Goal: Transaction & Acquisition: Purchase product/service

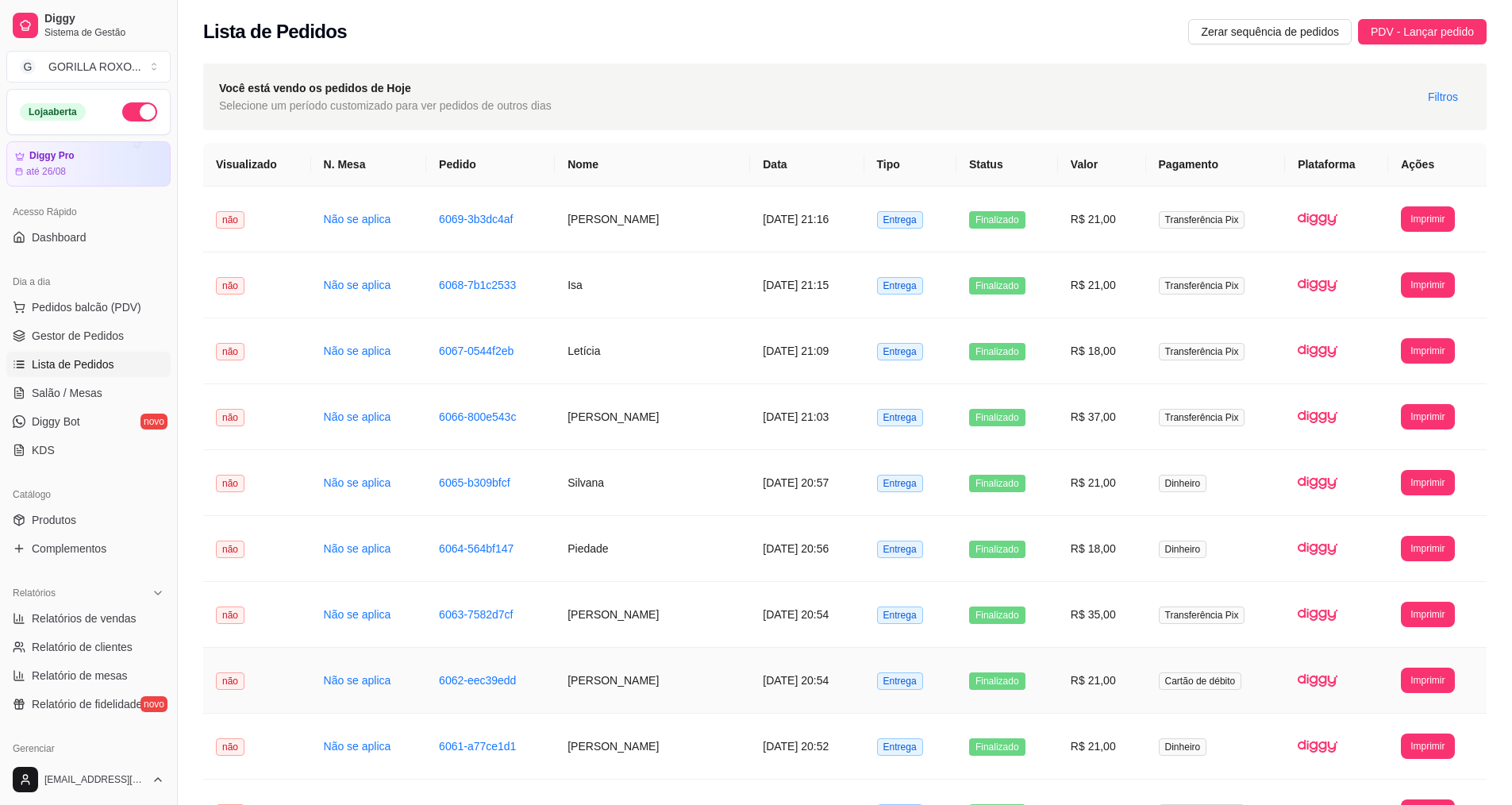
drag, startPoint x: 653, startPoint y: 652, endPoint x: 625, endPoint y: 47, distance: 605.6
click at [622, 33] on div "Lista de Pedidos Zerar sequência de pedidos PDV - Lançar pedido" at bounding box center [844, 31] width 1283 height 25
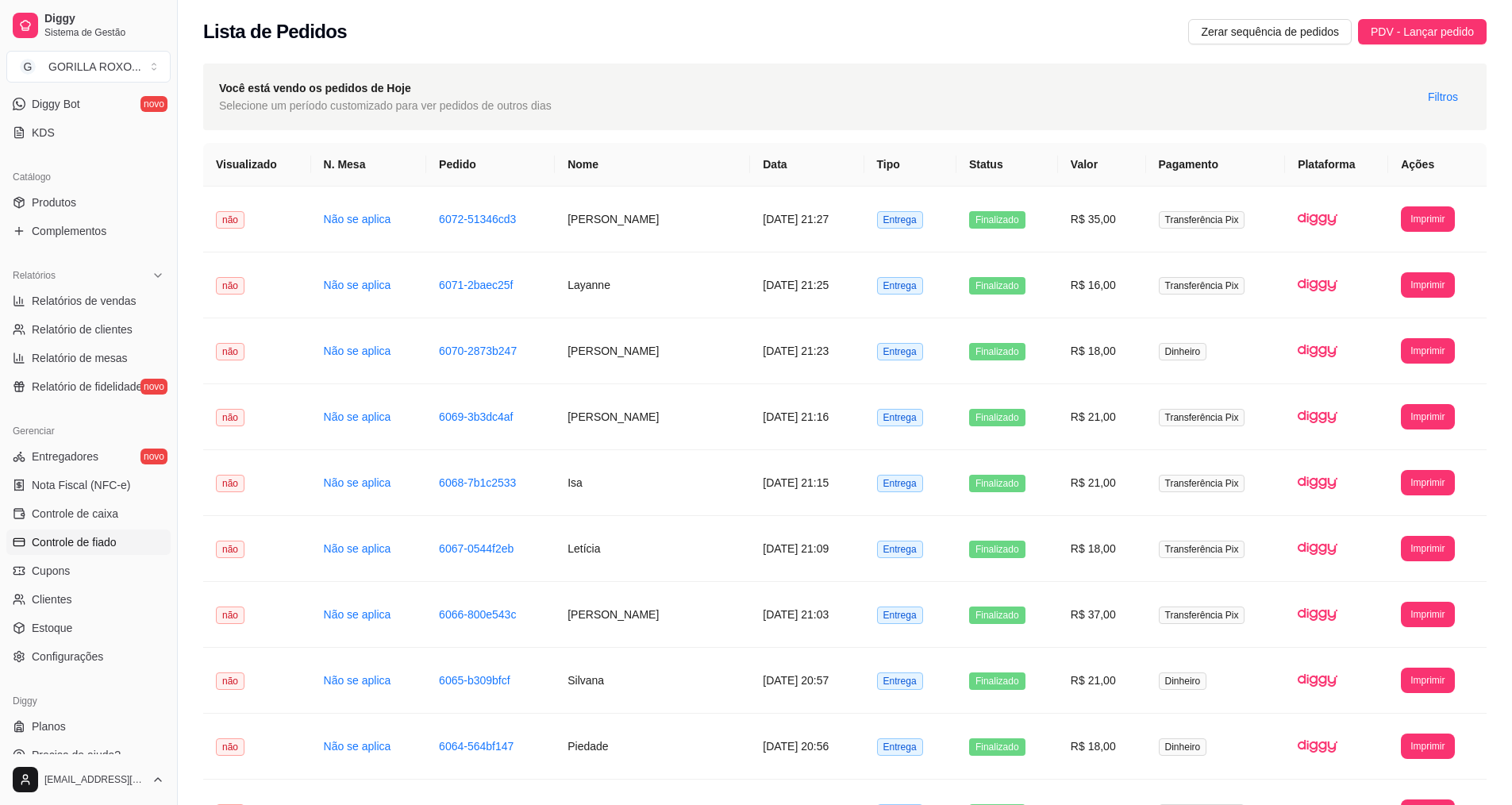
scroll to position [337, 0]
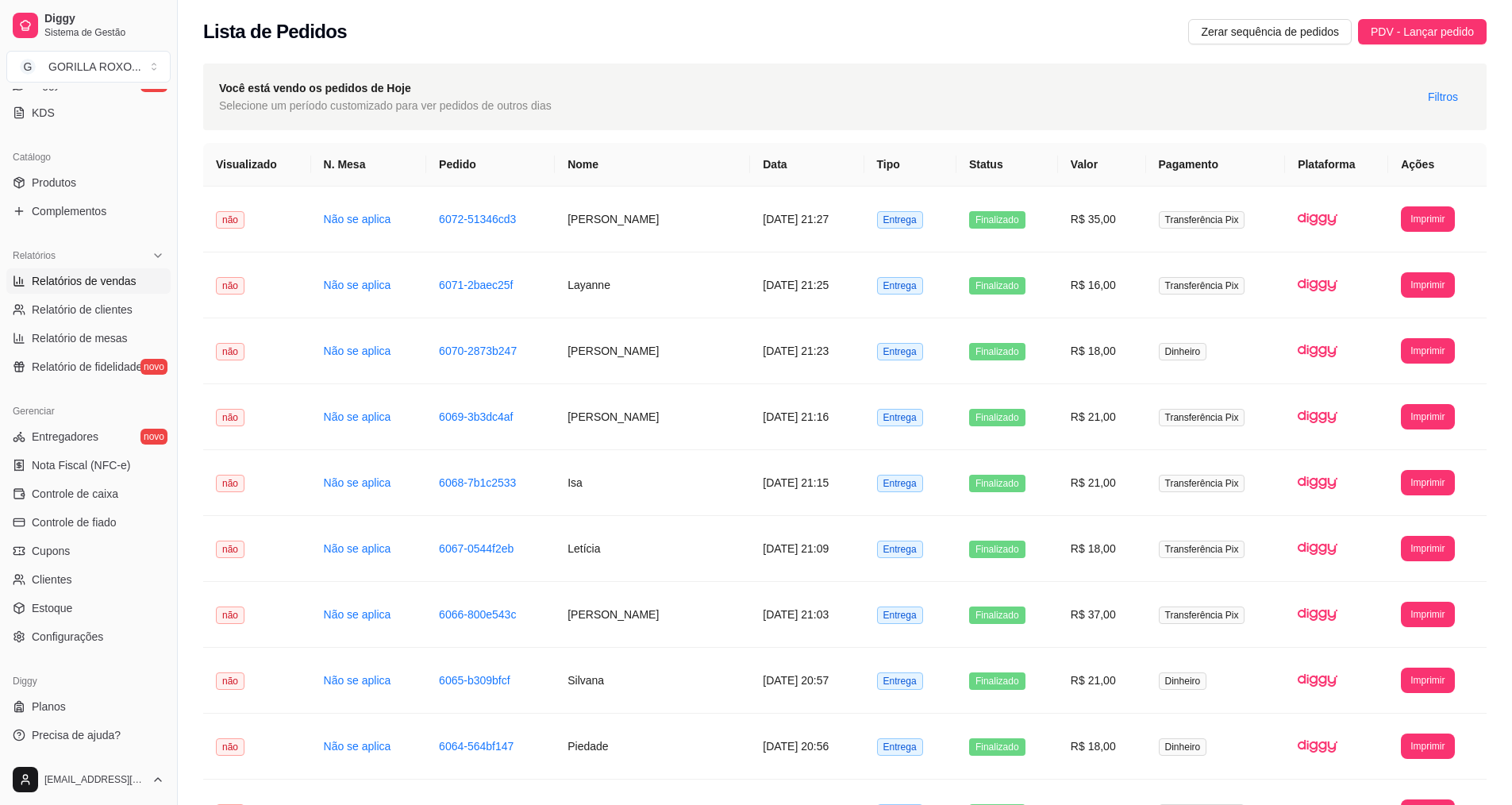
click at [119, 274] on span "Relatórios de vendas" at bounding box center [84, 280] width 105 height 16
select select "ALL"
select select "0"
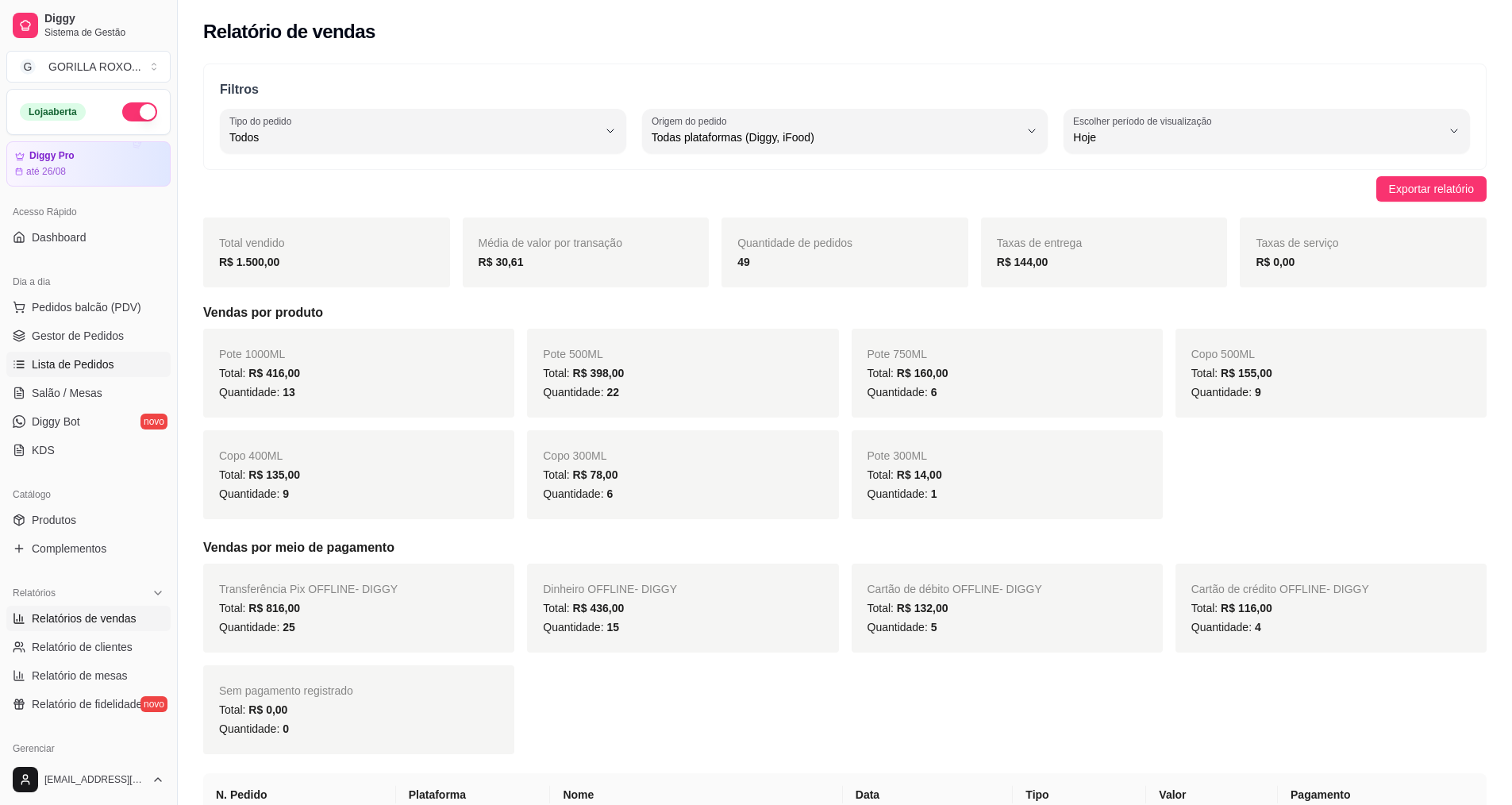
click at [88, 374] on link "Lista de Pedidos" at bounding box center [88, 364] width 165 height 25
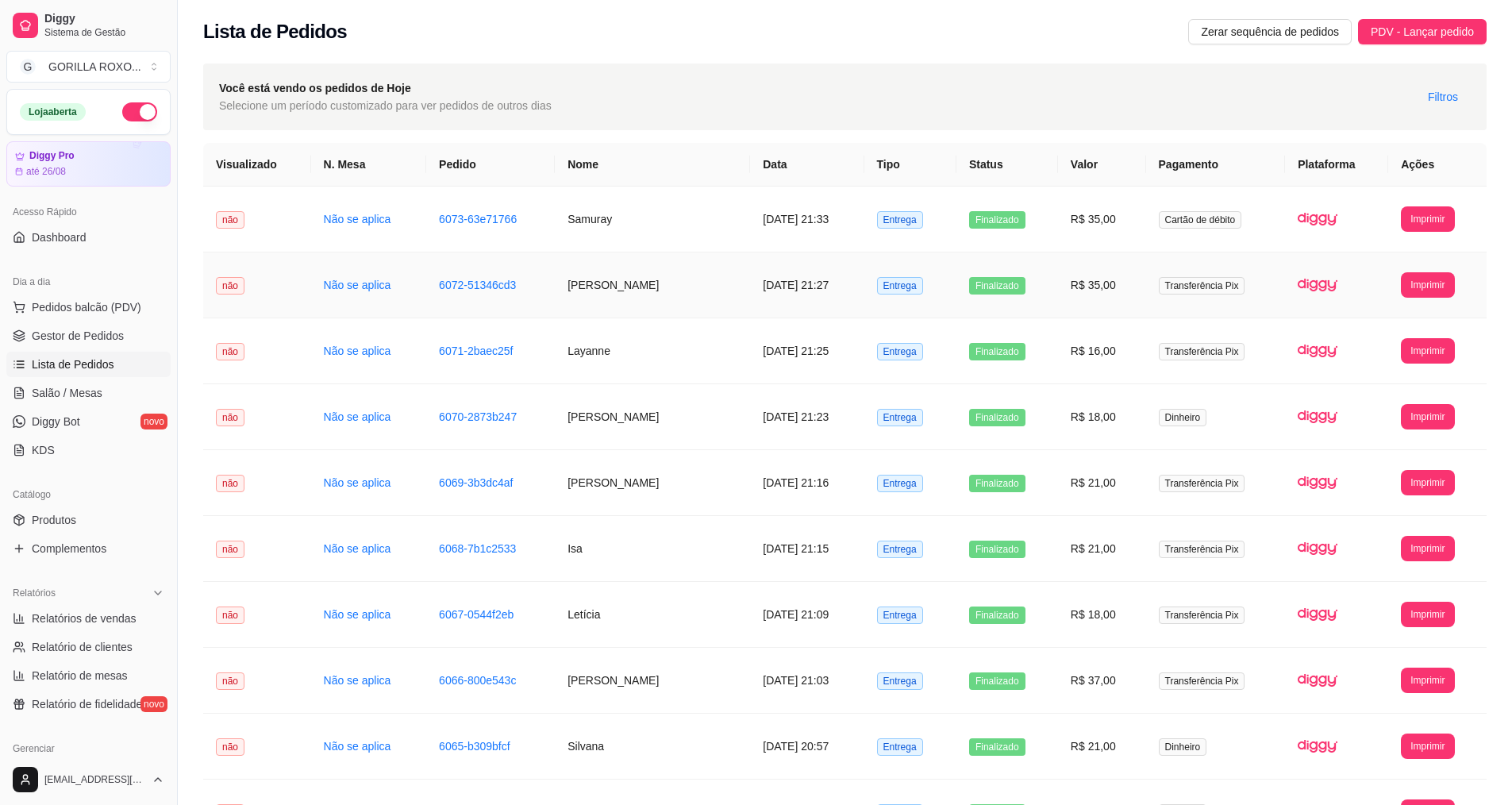
click at [685, 296] on td "[PERSON_NAME]" at bounding box center [653, 285] width 195 height 66
click at [607, 322] on td "Layanne" at bounding box center [653, 351] width 195 height 66
click at [660, 416] on td "[PERSON_NAME]" at bounding box center [653, 417] width 195 height 66
click at [597, 192] on td "Samuray" at bounding box center [653, 219] width 195 height 66
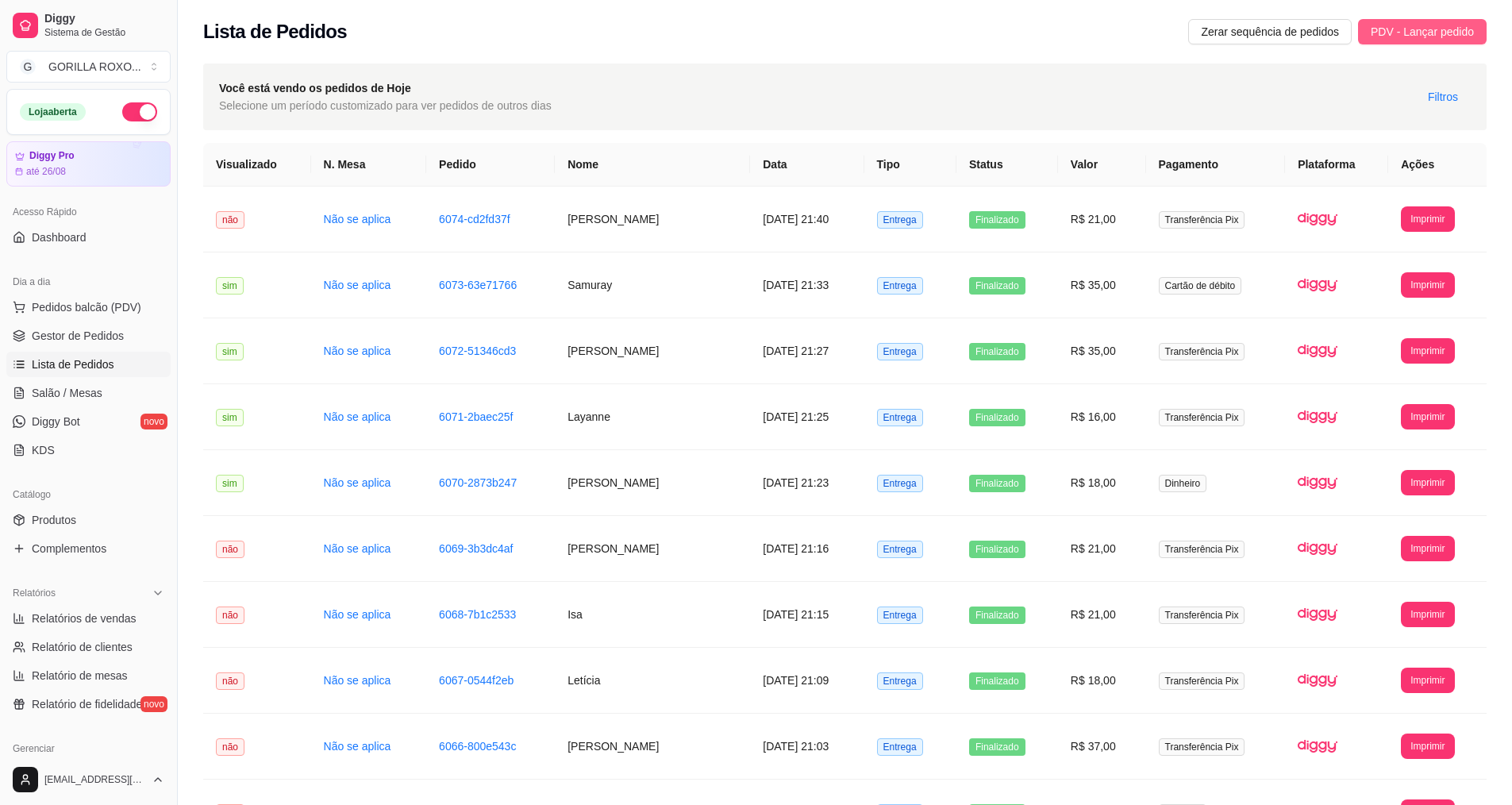
click at [1406, 29] on span "PDV - Lançar pedido" at bounding box center [1423, 31] width 103 height 17
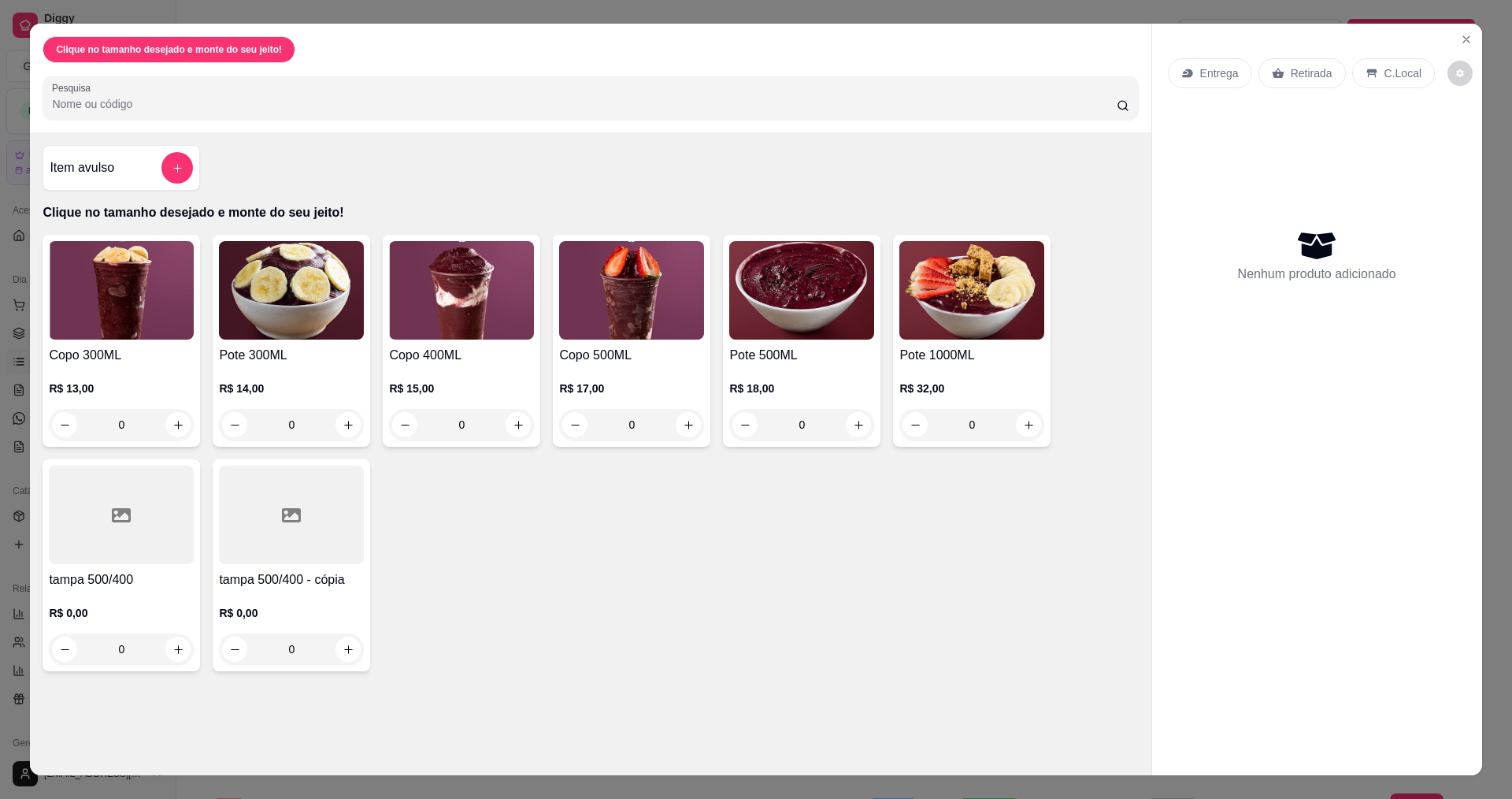
click at [866, 421] on div "0" at bounding box center [802, 424] width 145 height 32
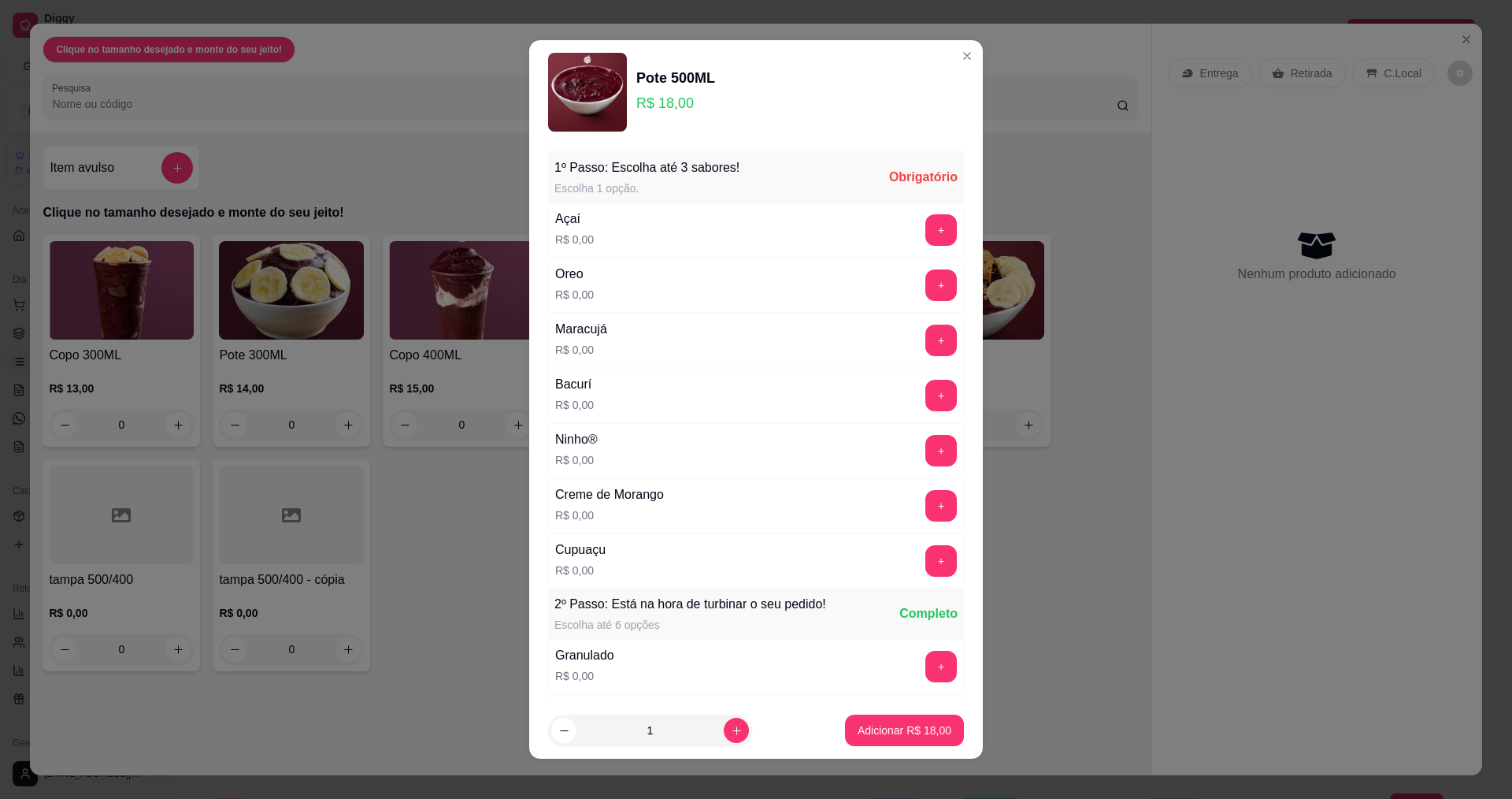
click at [919, 230] on div "+" at bounding box center [941, 230] width 44 height 32
click at [925, 243] on button "+" at bounding box center [941, 230] width 32 height 32
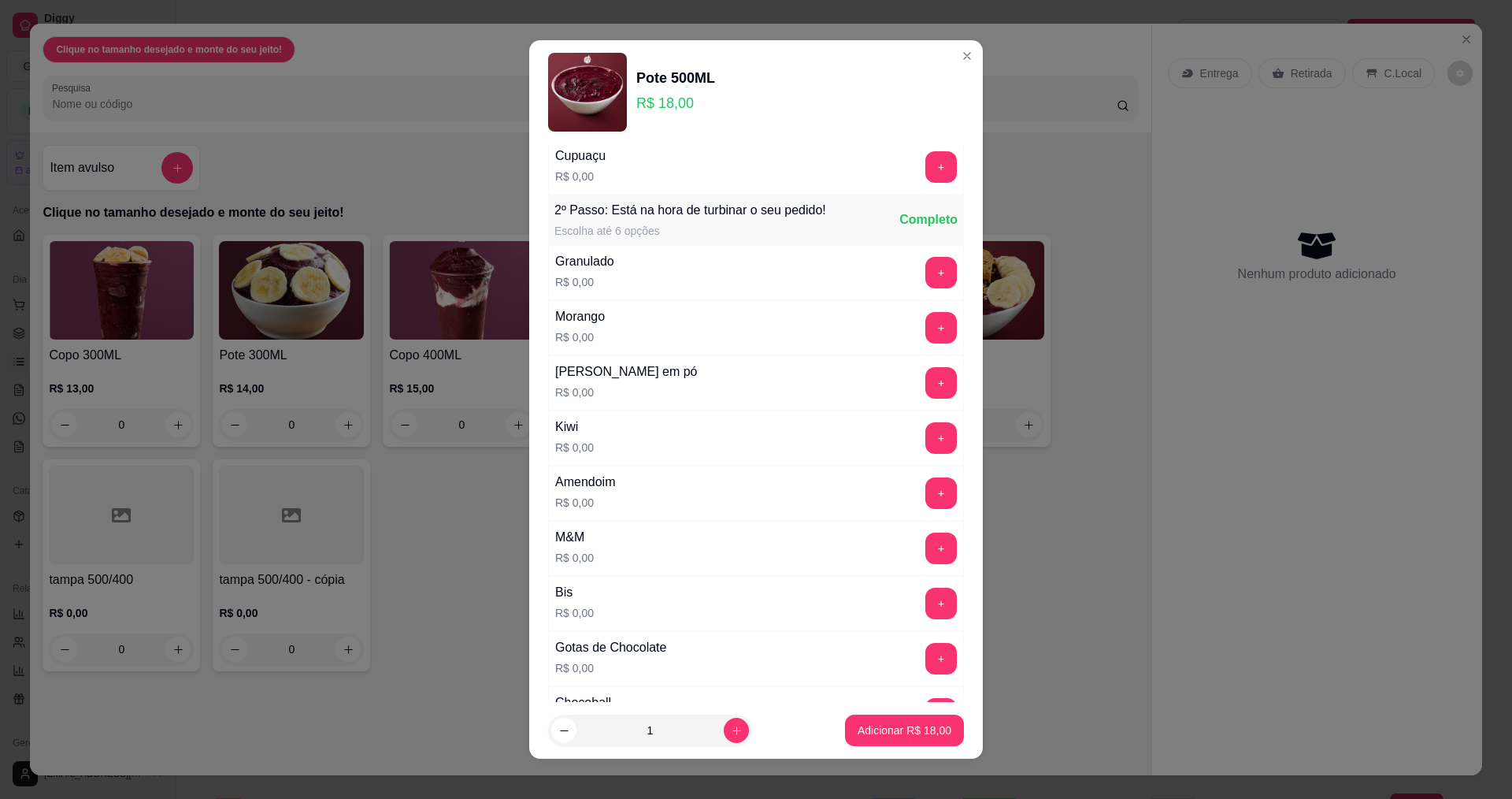
click at [919, 384] on div "+" at bounding box center [941, 383] width 44 height 32
click at [925, 384] on button "+" at bounding box center [941, 383] width 32 height 32
click at [926, 445] on button "+" at bounding box center [942, 438] width 31 height 31
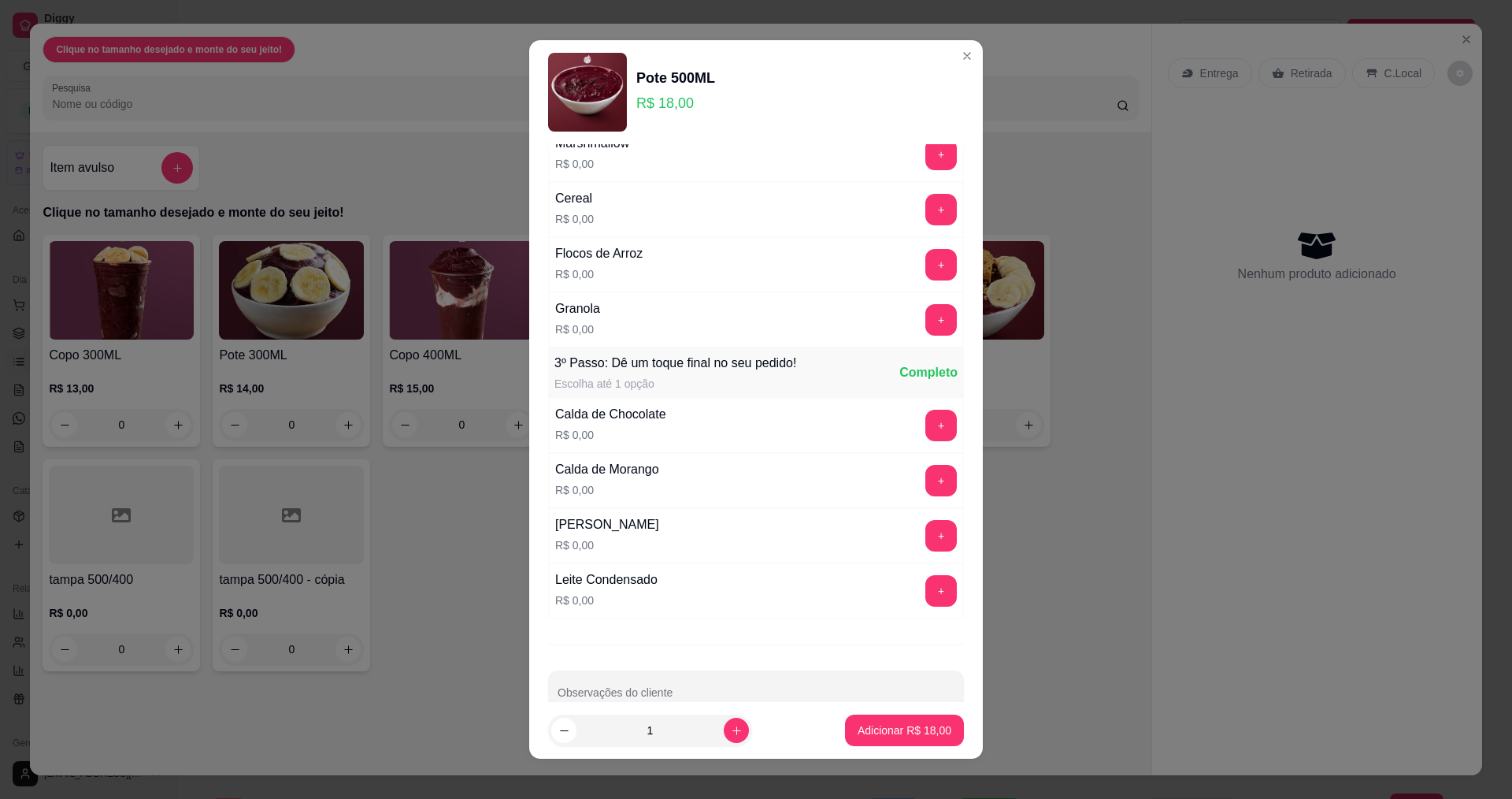
scroll to position [11, 0]
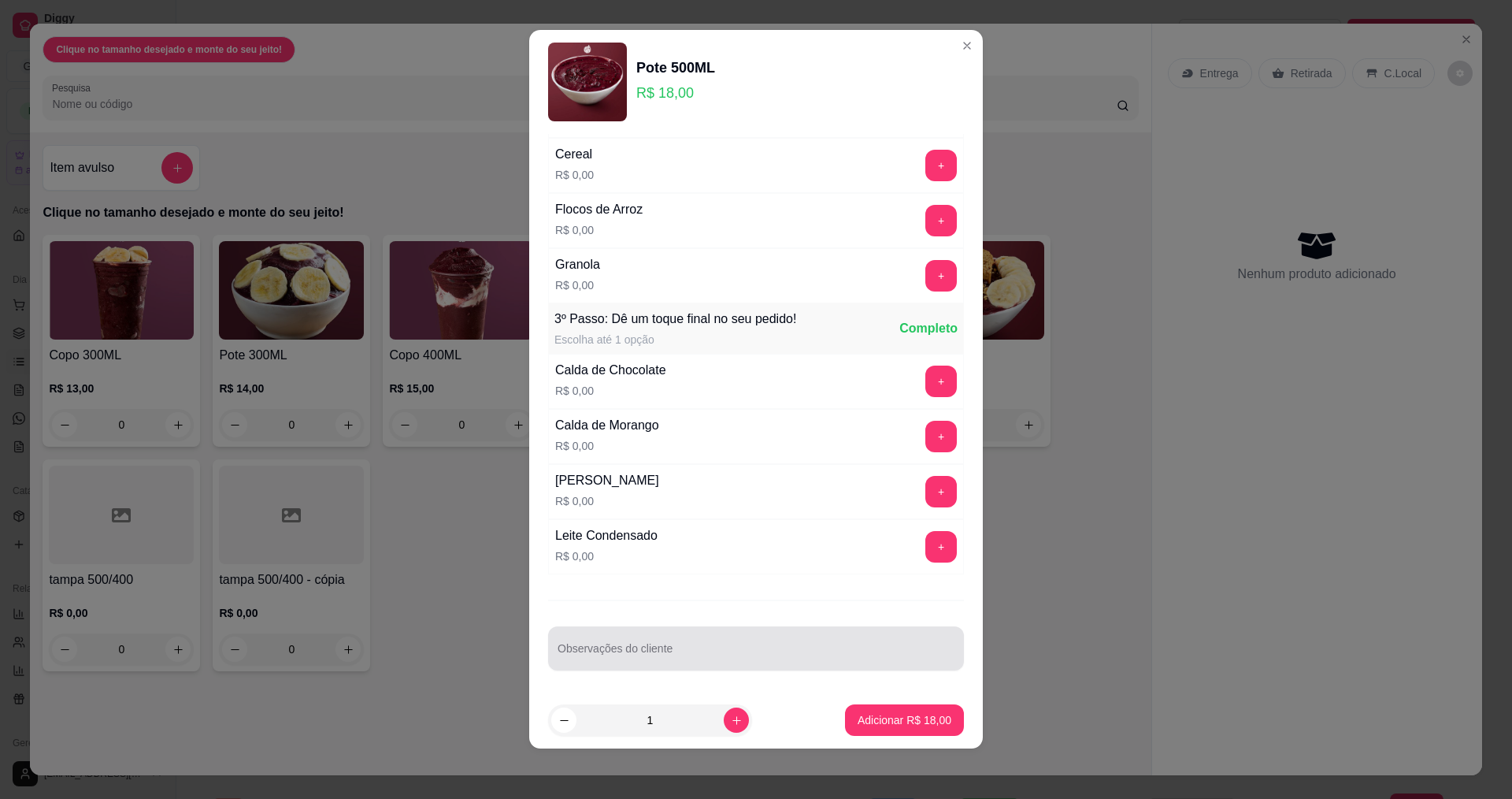
click at [718, 654] on input "Observações do cliente" at bounding box center [756, 654] width 397 height 15
type input "castanha"
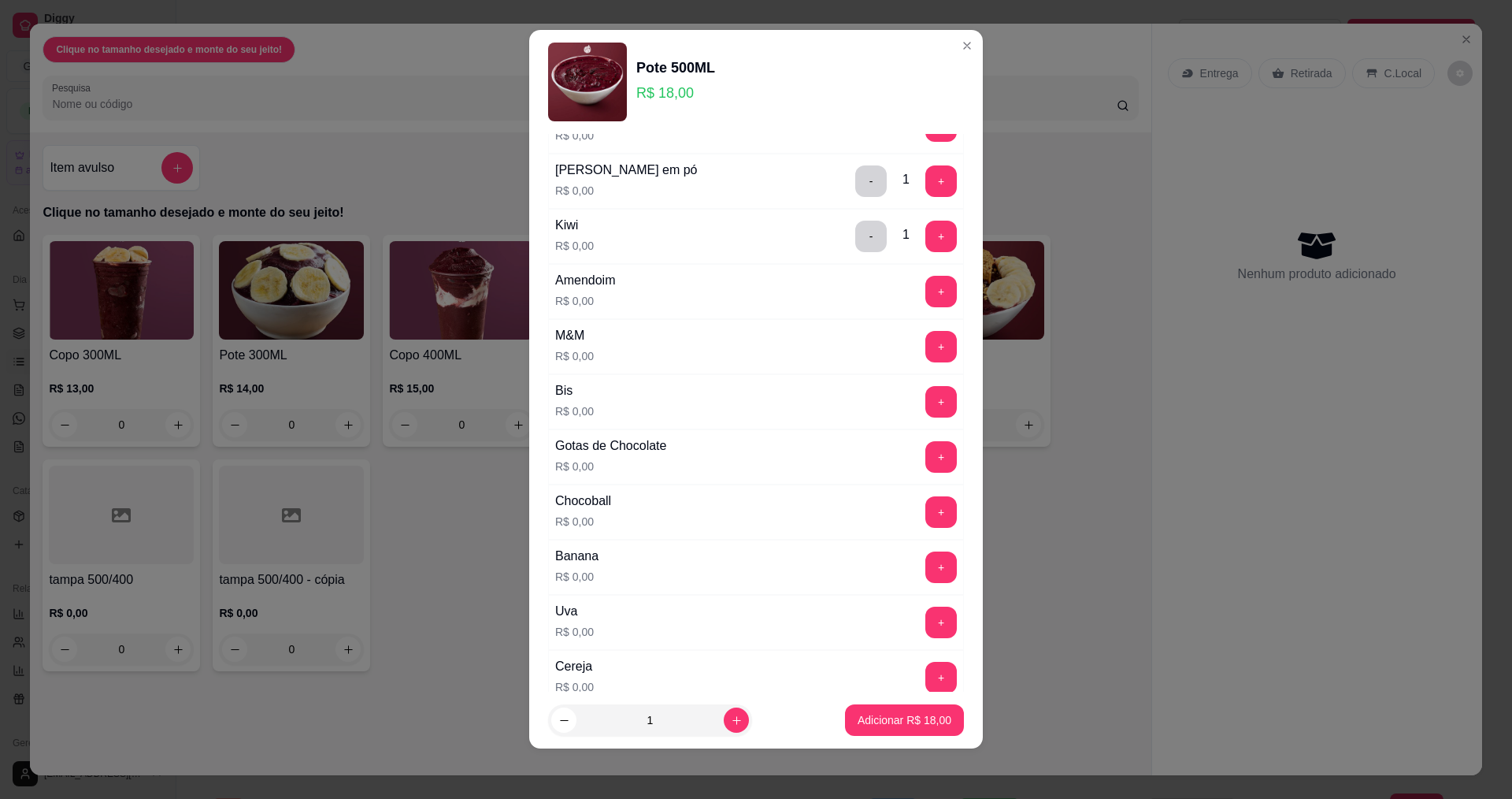
scroll to position [506, 0]
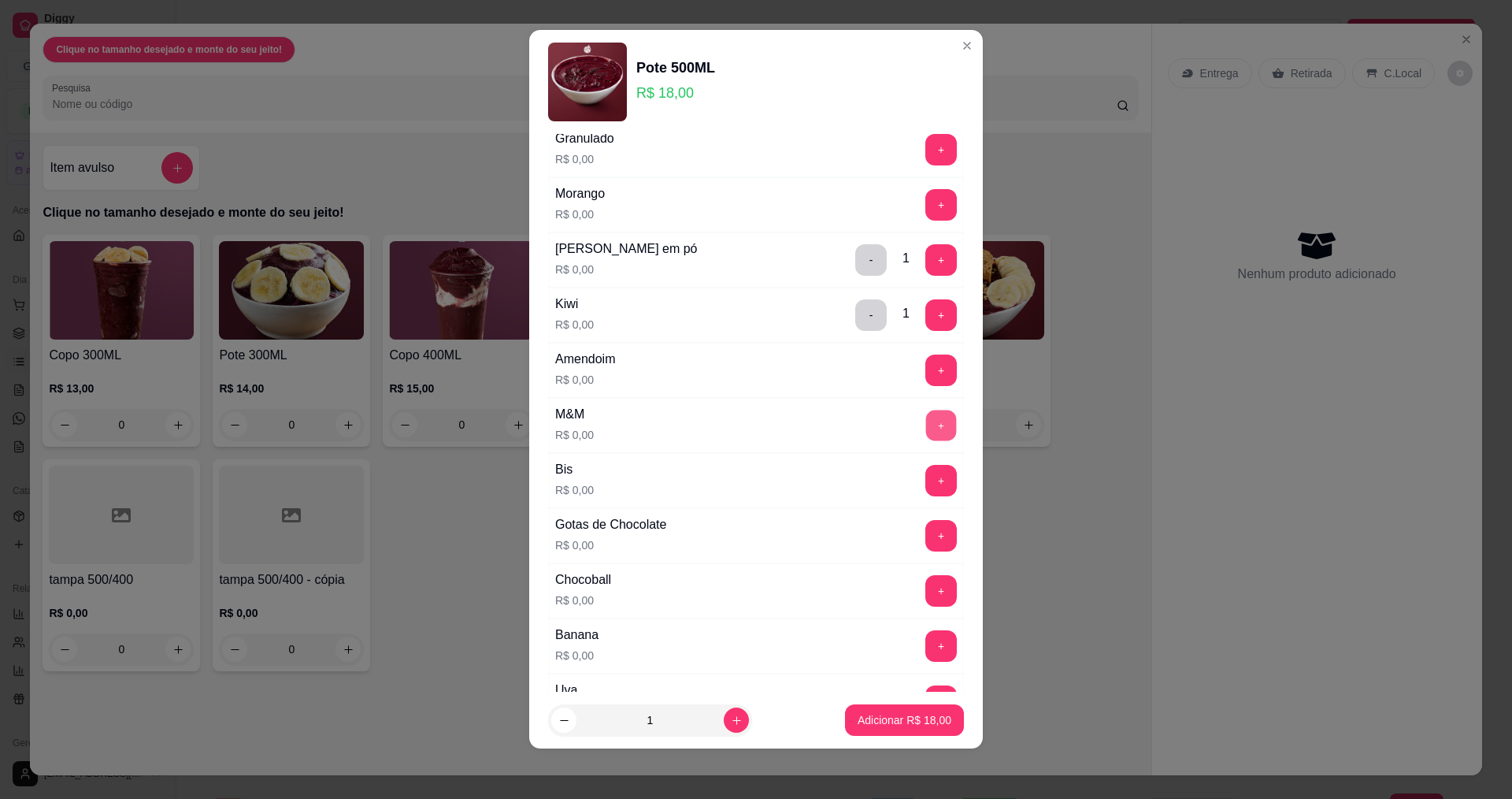
click at [926, 435] on button "+" at bounding box center [942, 425] width 31 height 31
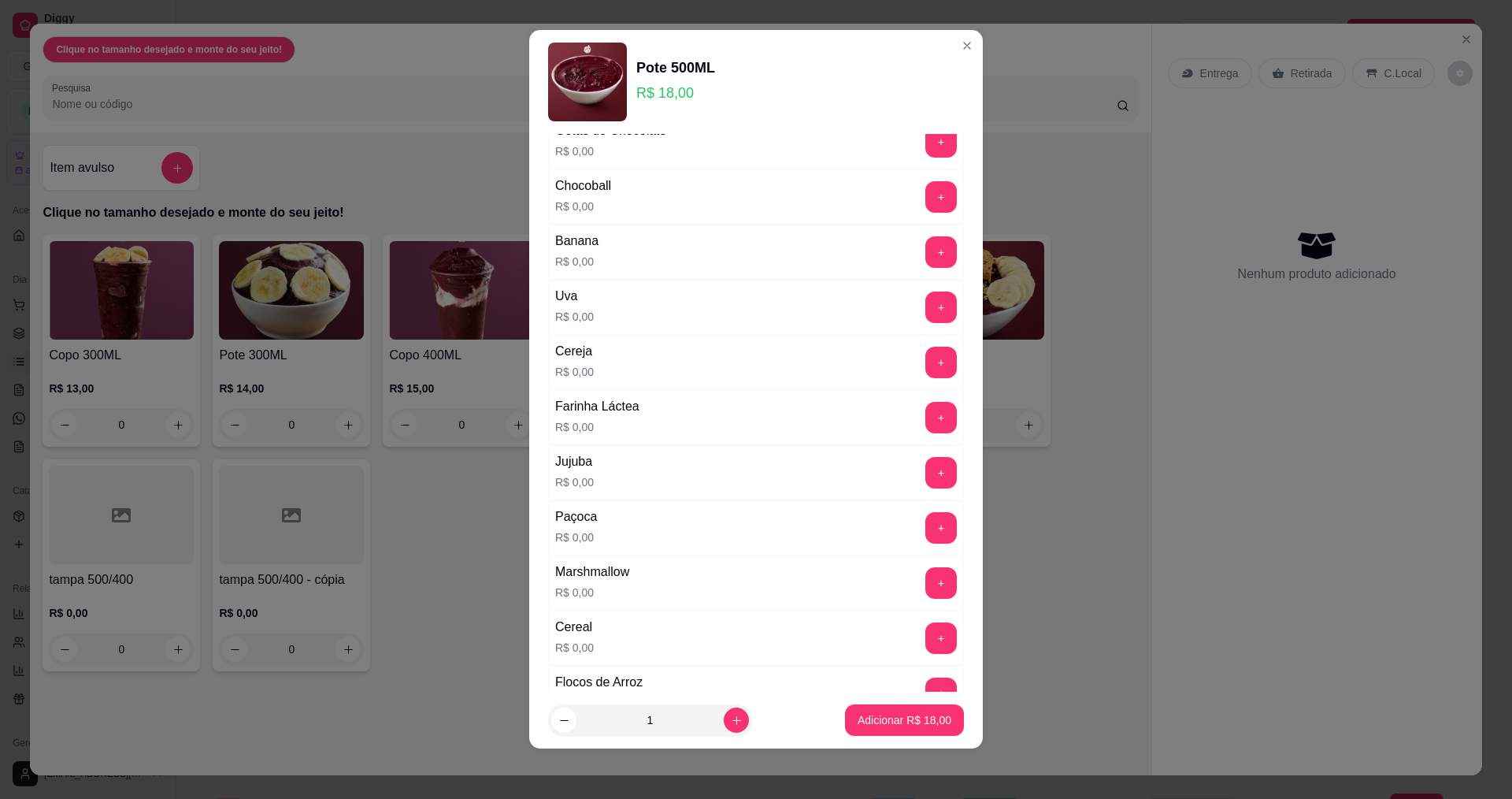
scroll to position [1058, 0]
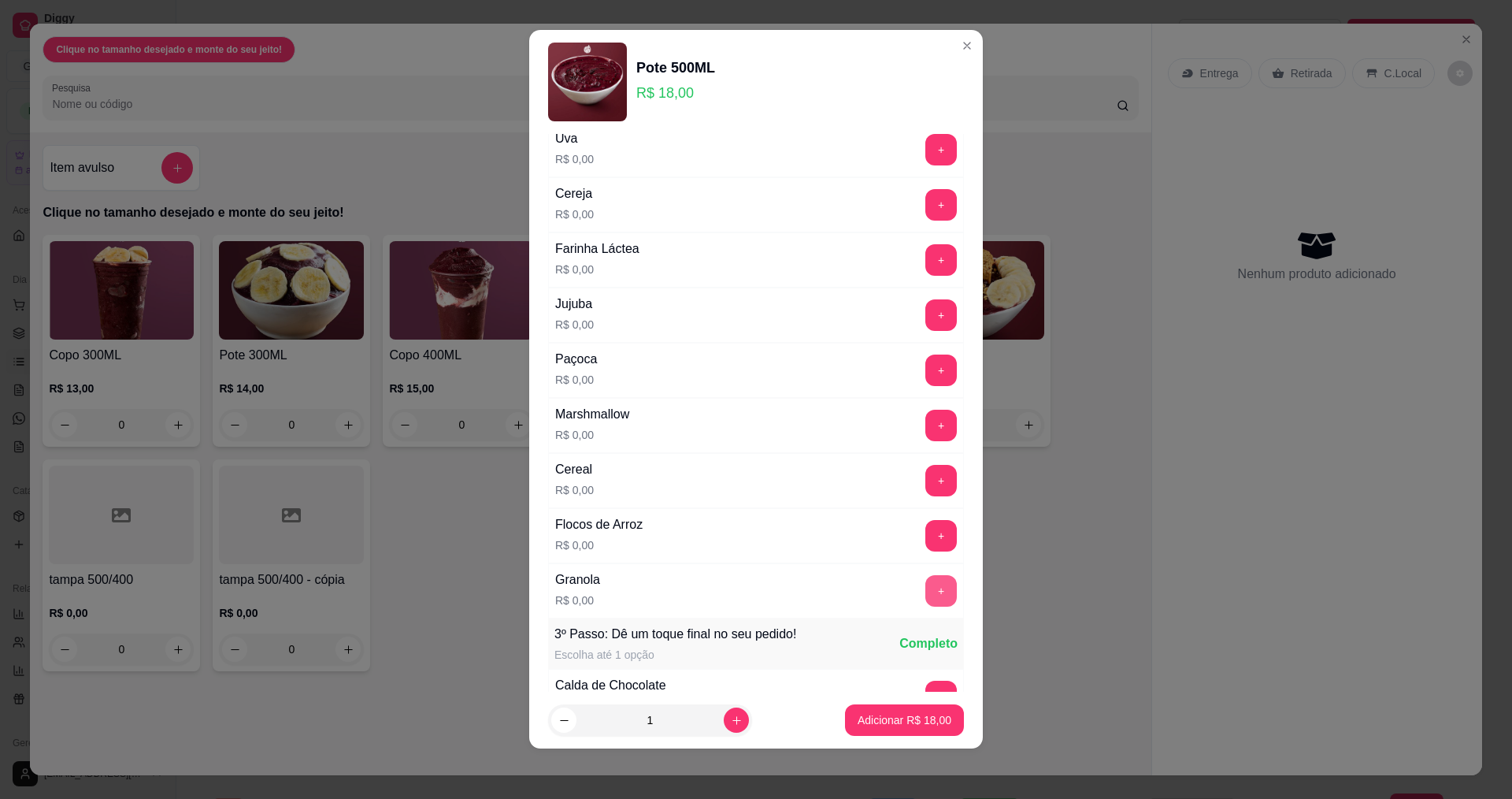
click at [925, 591] on button "+" at bounding box center [941, 591] width 32 height 32
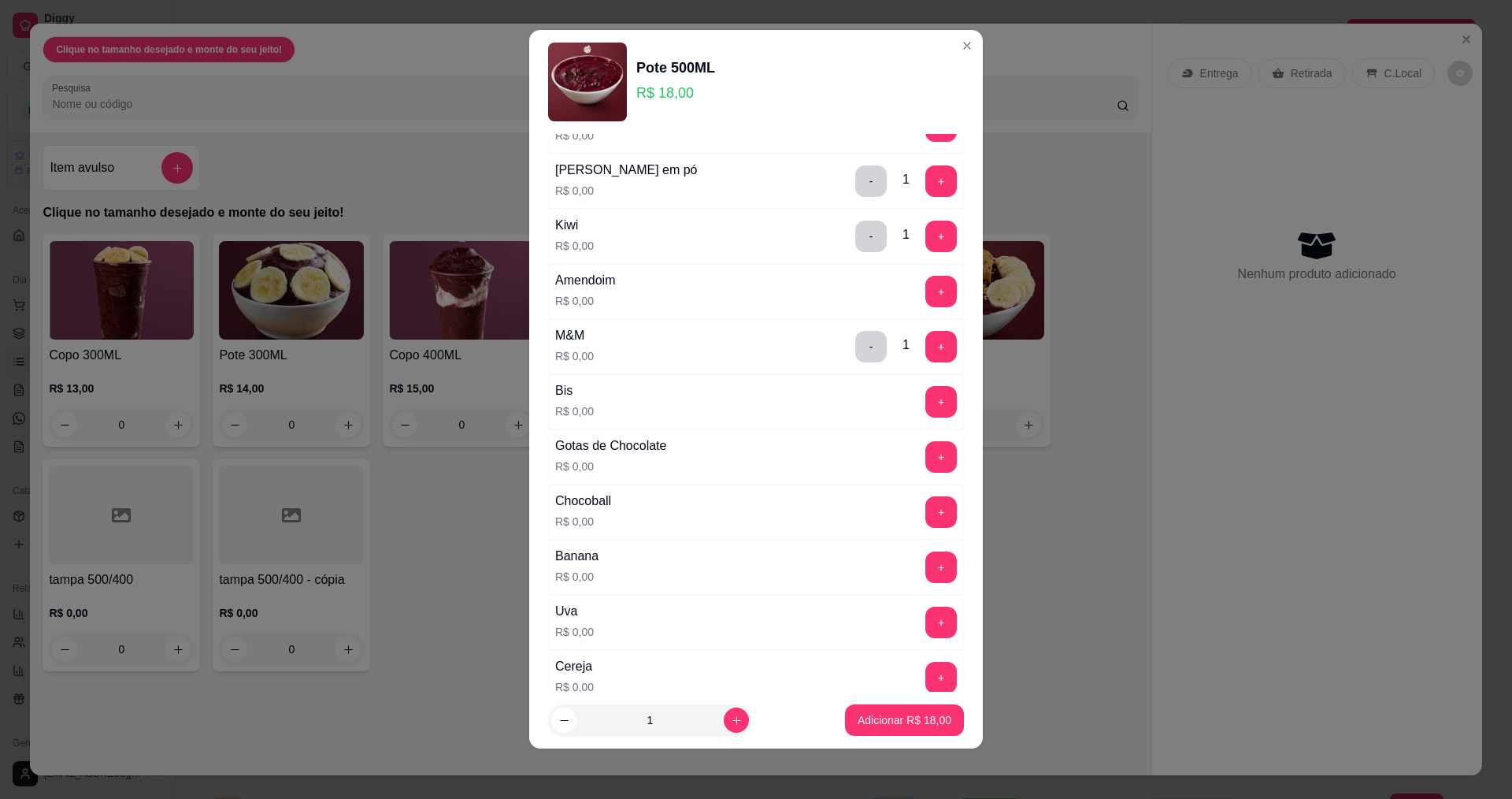
scroll to position [270, 0]
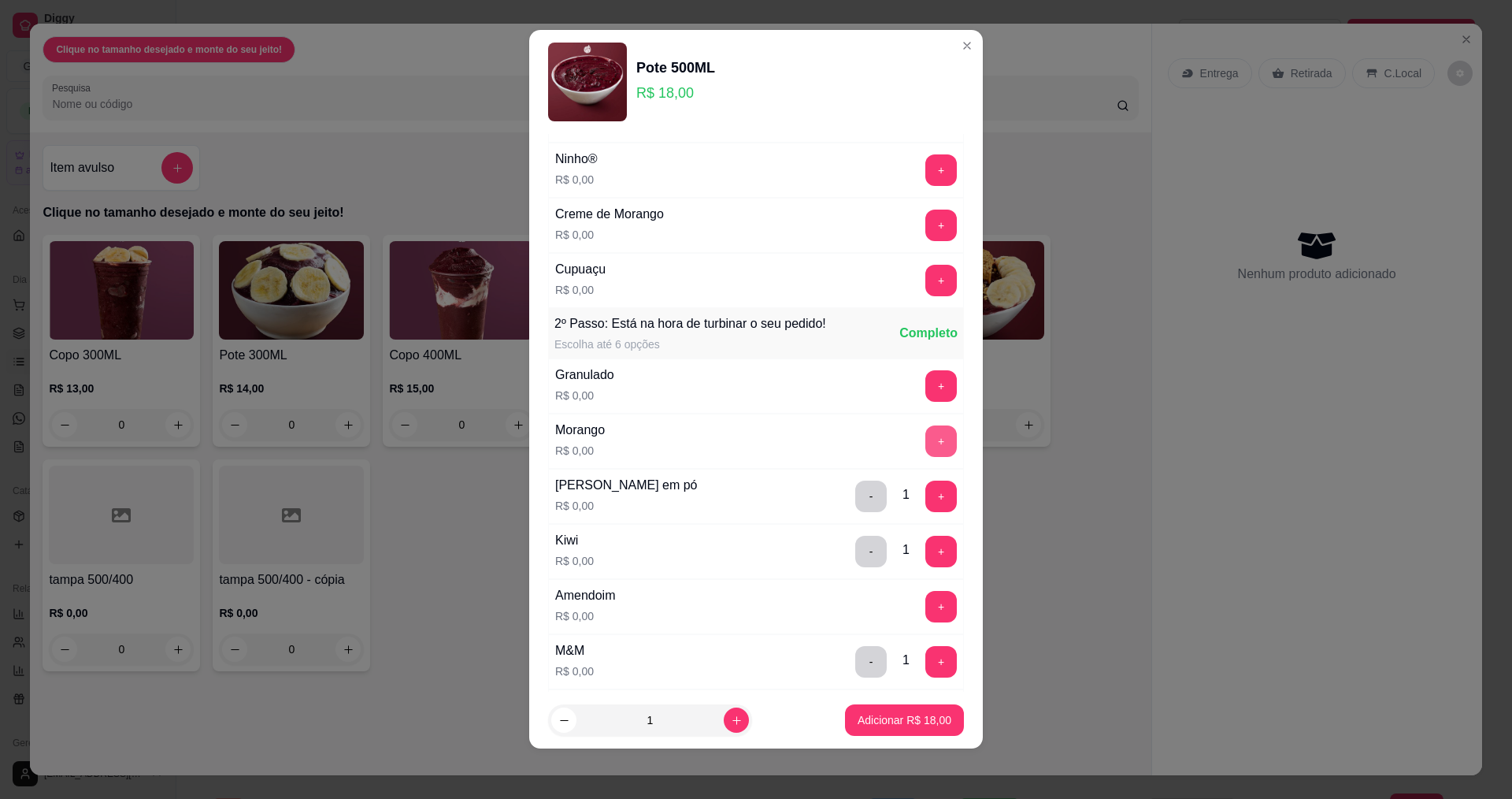
click at [925, 445] on button "+" at bounding box center [941, 441] width 32 height 32
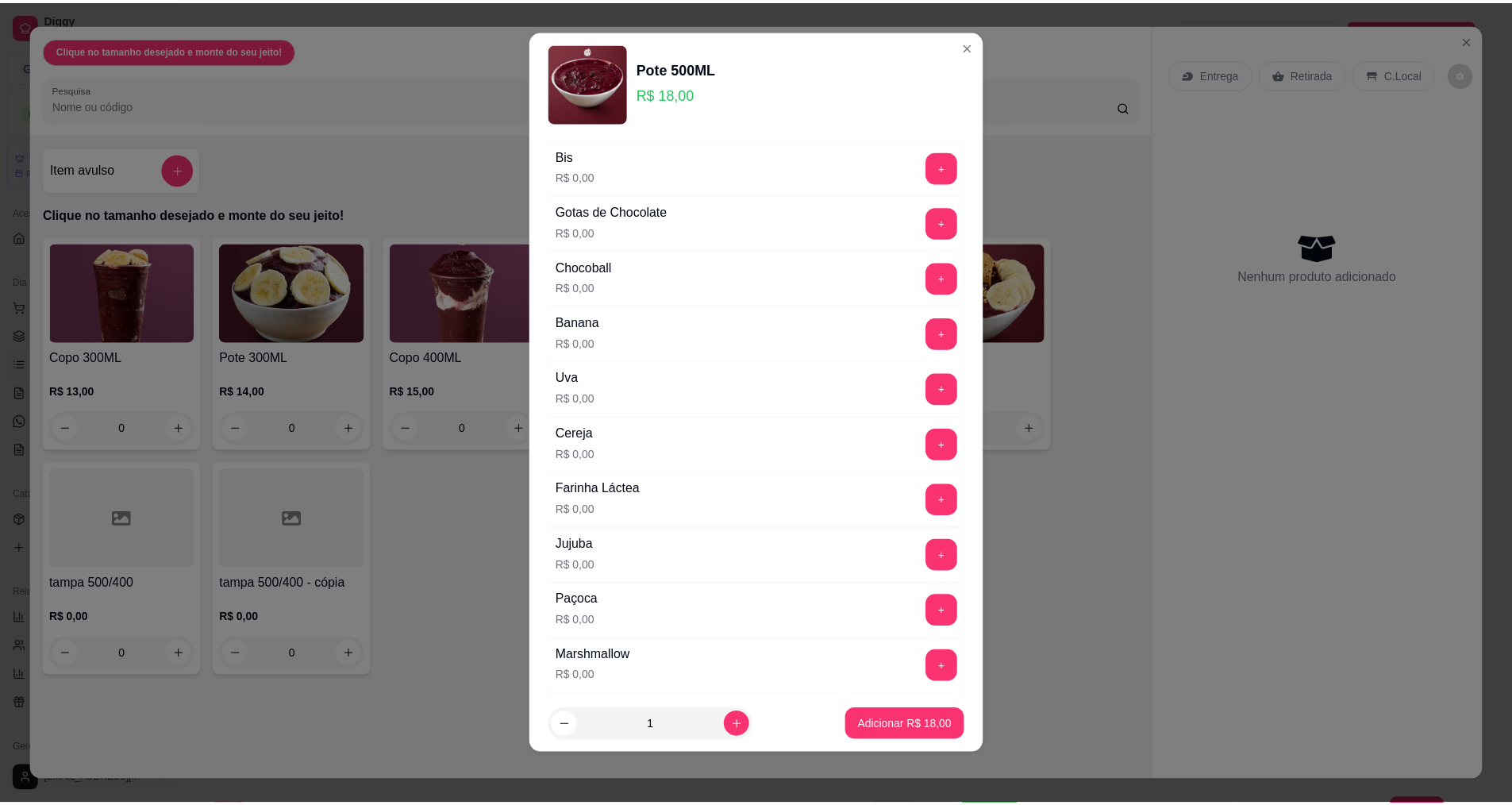
scroll to position [1383, 0]
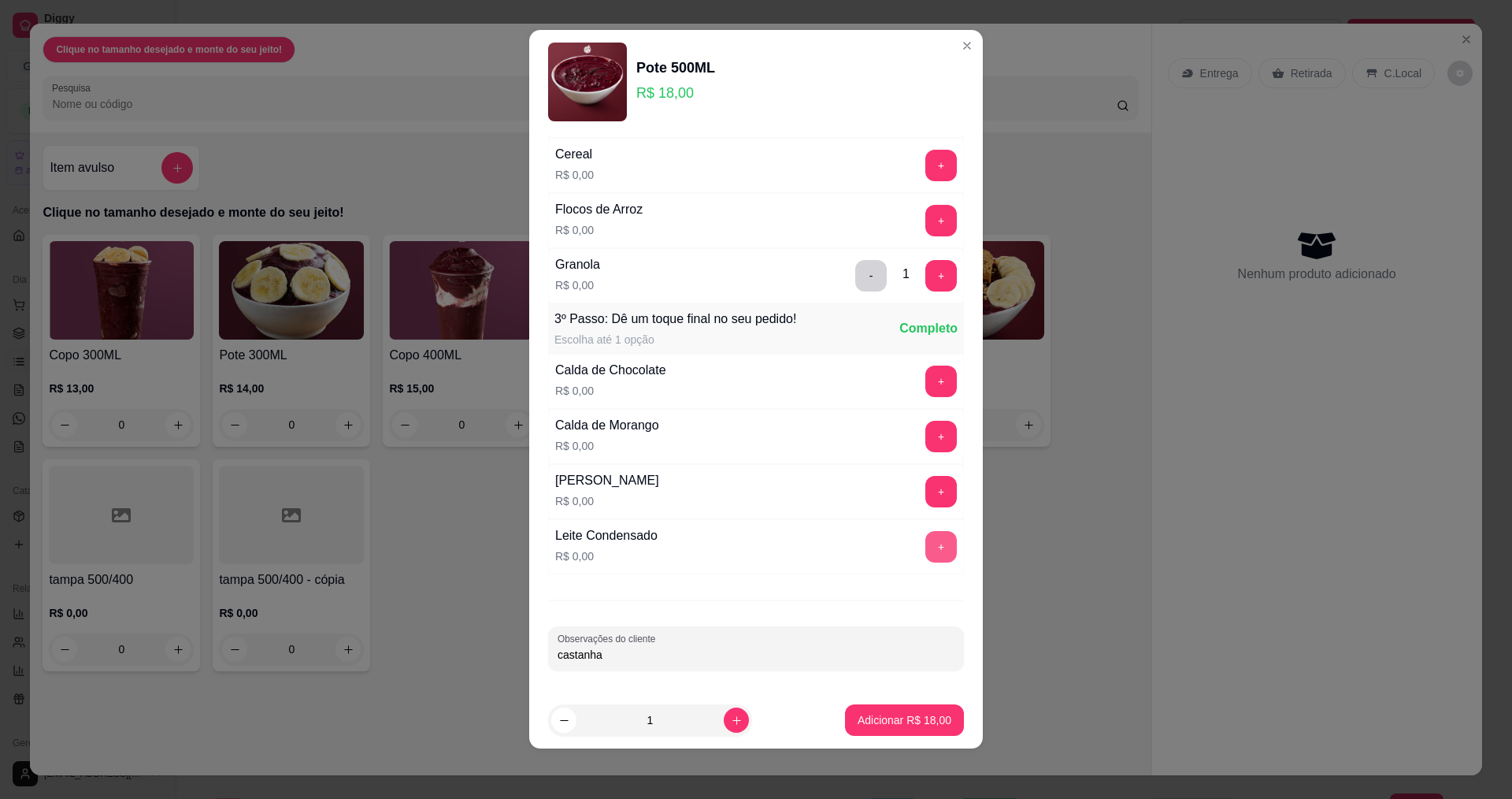
click at [925, 557] on button "+" at bounding box center [941, 546] width 32 height 32
click at [899, 716] on p "Adicionar R$ 18,00" at bounding box center [904, 720] width 91 height 15
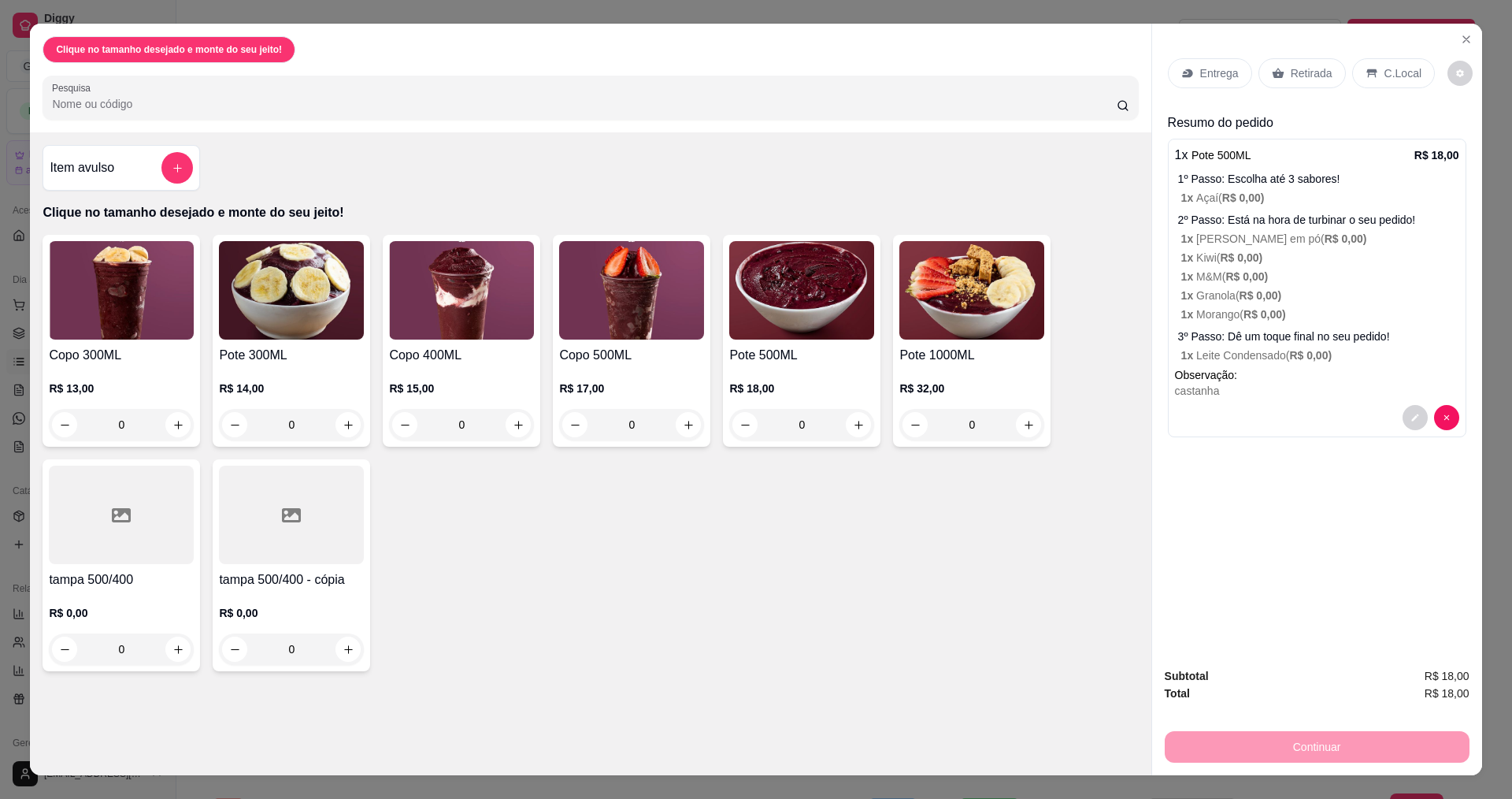
click at [1189, 76] on div "Entrega" at bounding box center [1210, 73] width 84 height 30
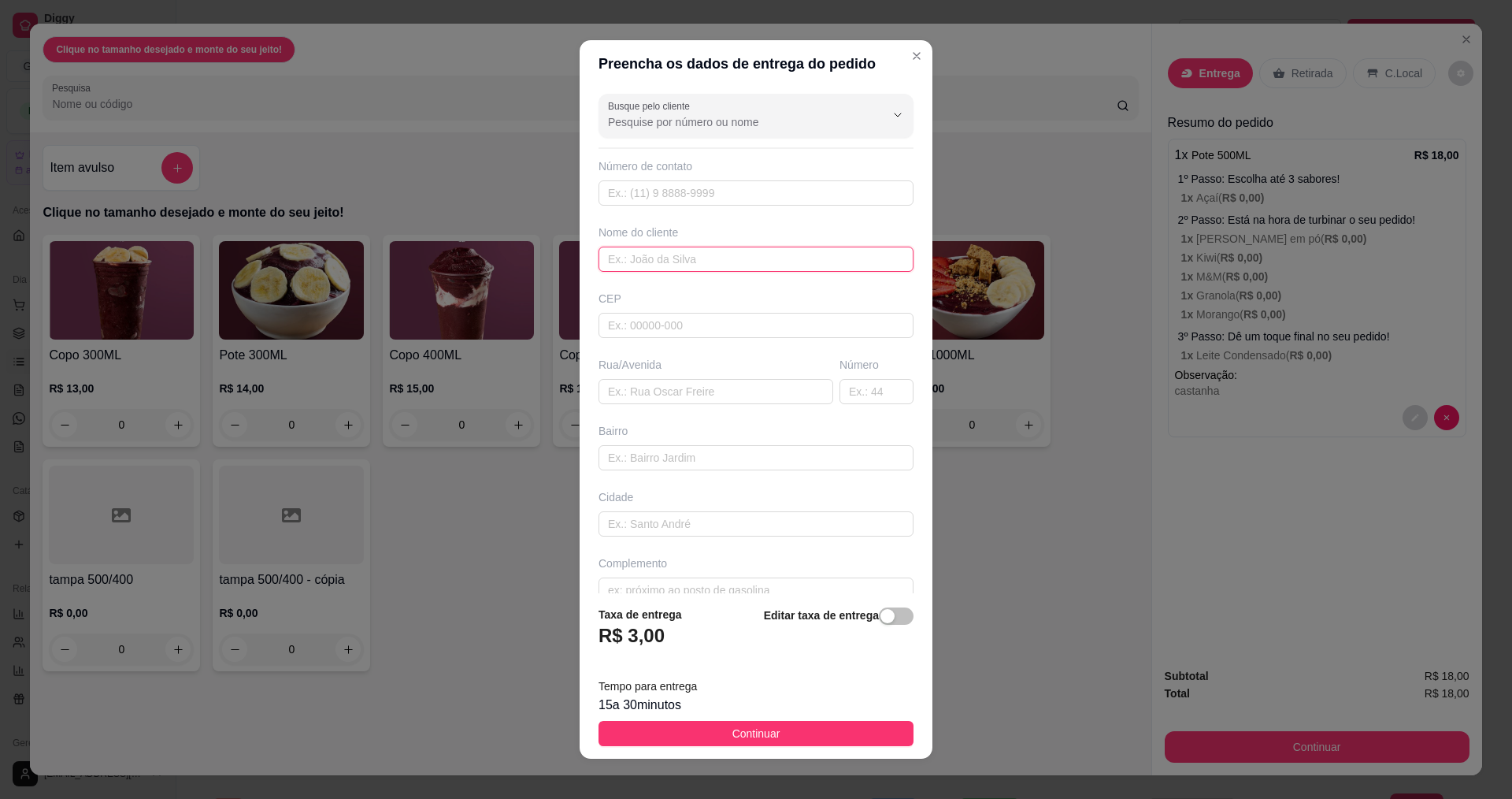
click at [681, 246] on input "text" at bounding box center [756, 258] width 315 height 25
type input "[PERSON_NAME]"
click at [651, 395] on input "text" at bounding box center [716, 391] width 235 height 25
type input "ibiapina"
click at [841, 399] on input "text" at bounding box center [876, 391] width 74 height 25
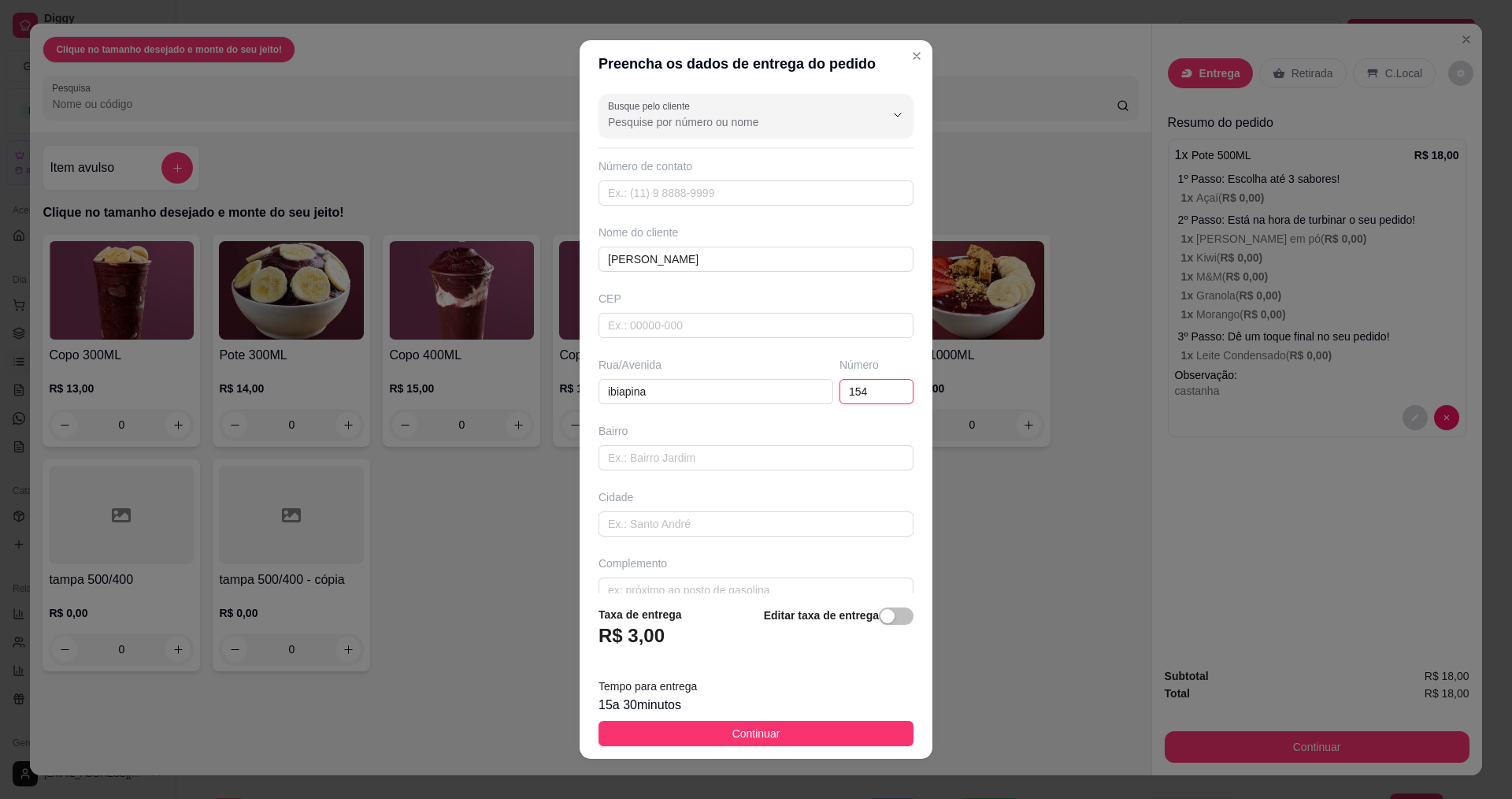
type input "154"
click at [766, 740] on span "Continuar" at bounding box center [756, 733] width 48 height 17
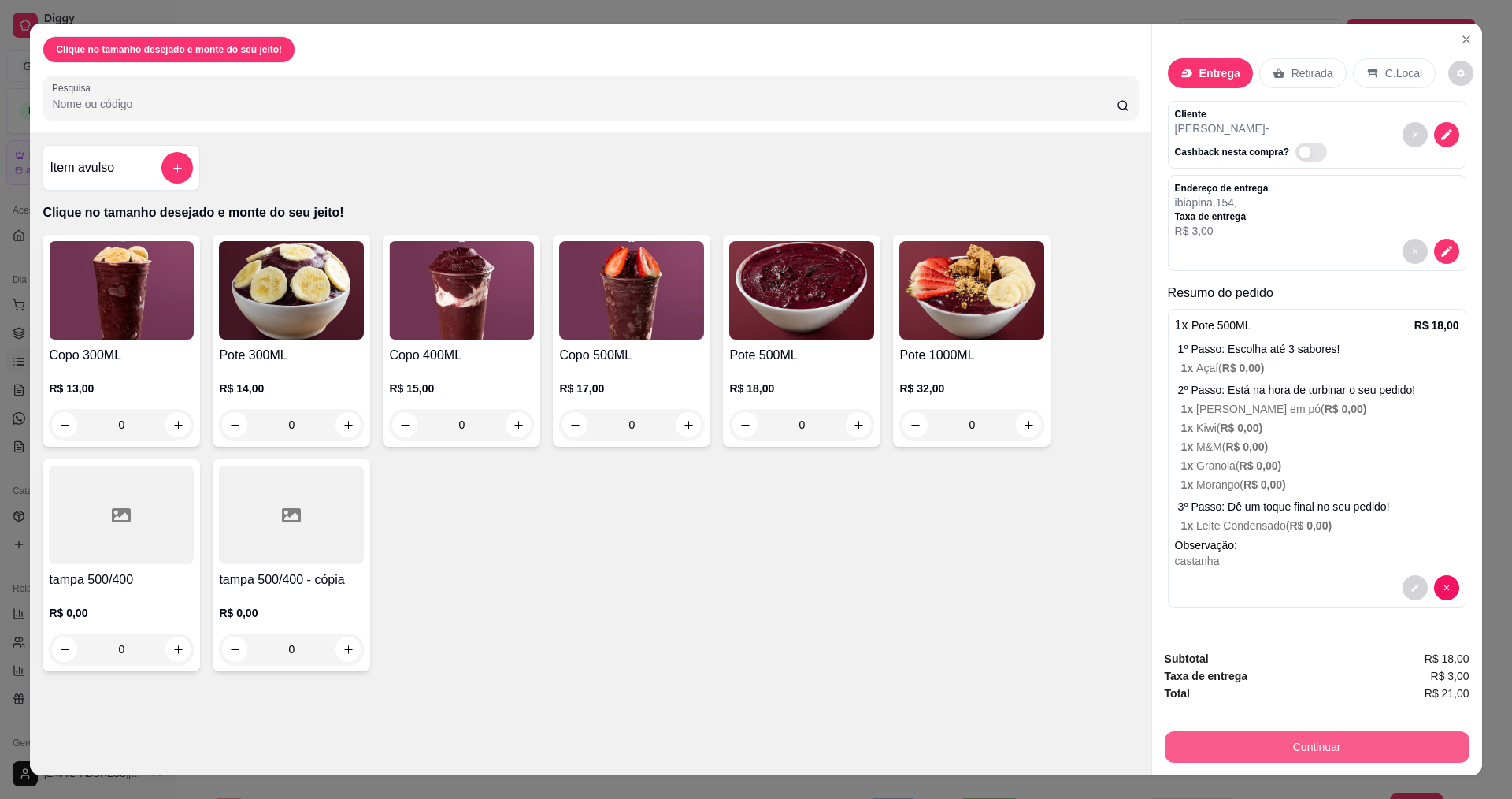
click at [1285, 756] on button "Continuar" at bounding box center [1317, 746] width 305 height 32
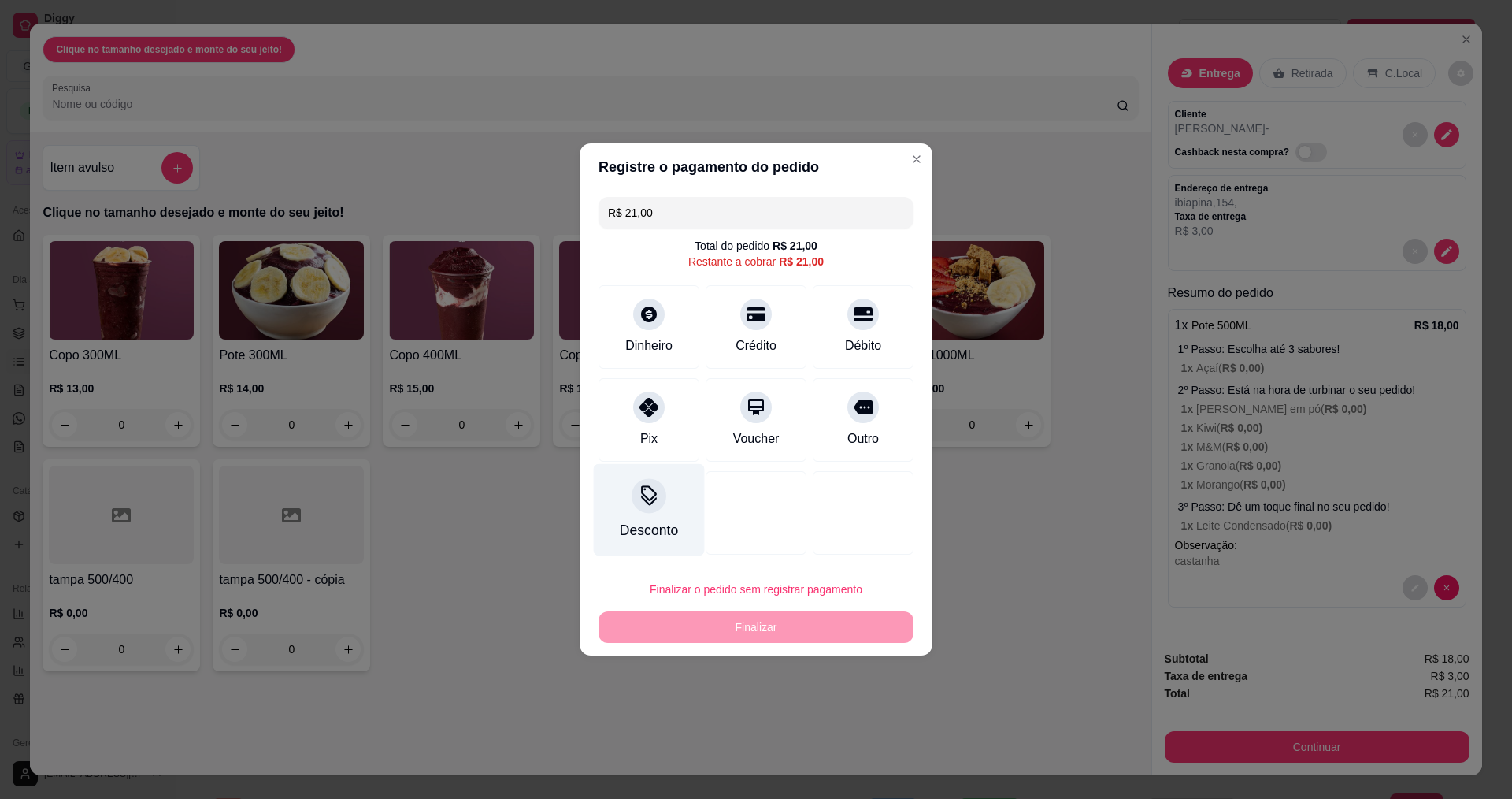
drag, startPoint x: 652, startPoint y: 406, endPoint x: 695, endPoint y: 462, distance: 70.6
click at [653, 410] on icon at bounding box center [648, 406] width 19 height 19
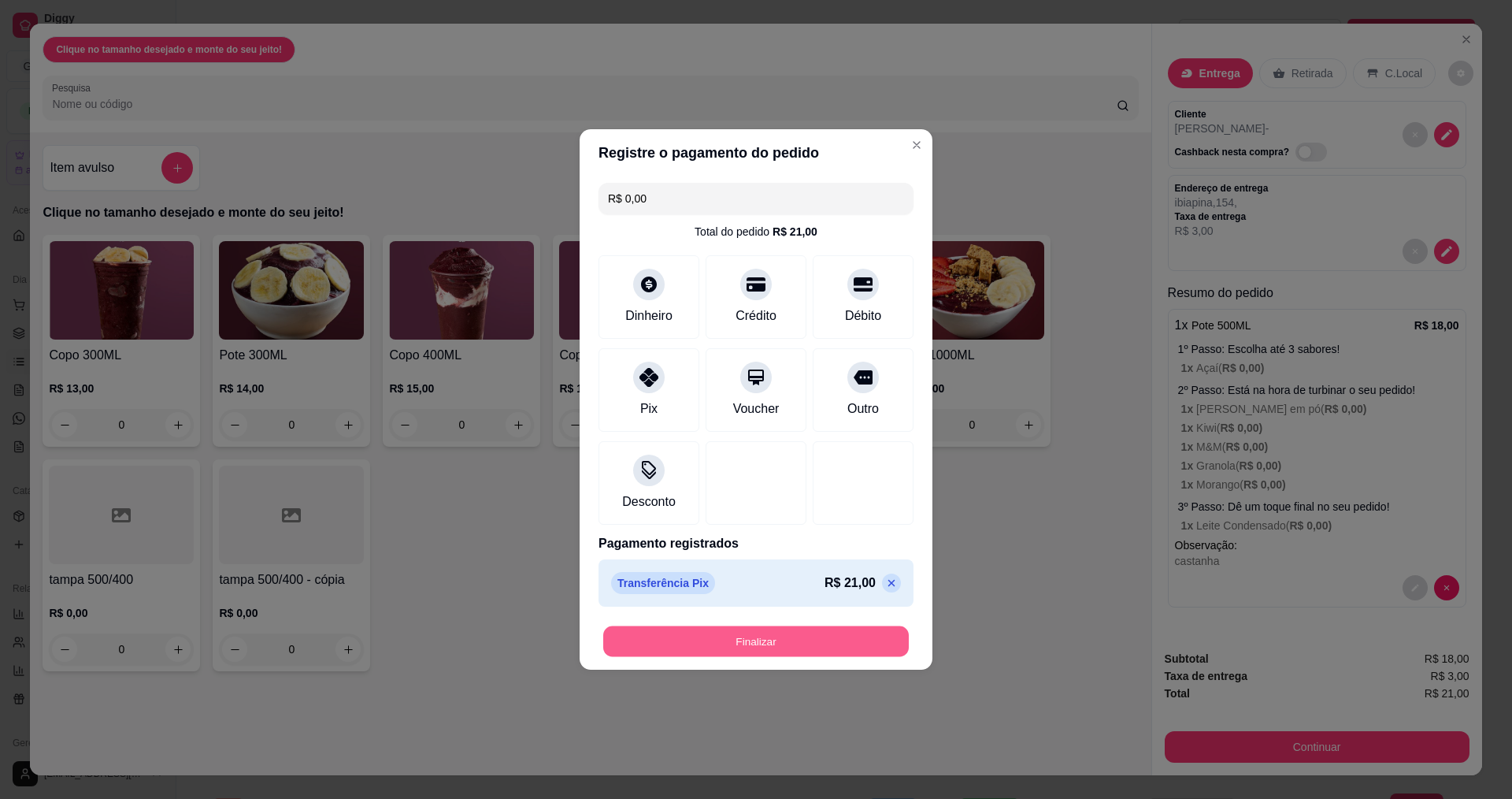
click at [764, 642] on button "Finalizar" at bounding box center [756, 642] width 305 height 31
type input "-R$ 21,00"
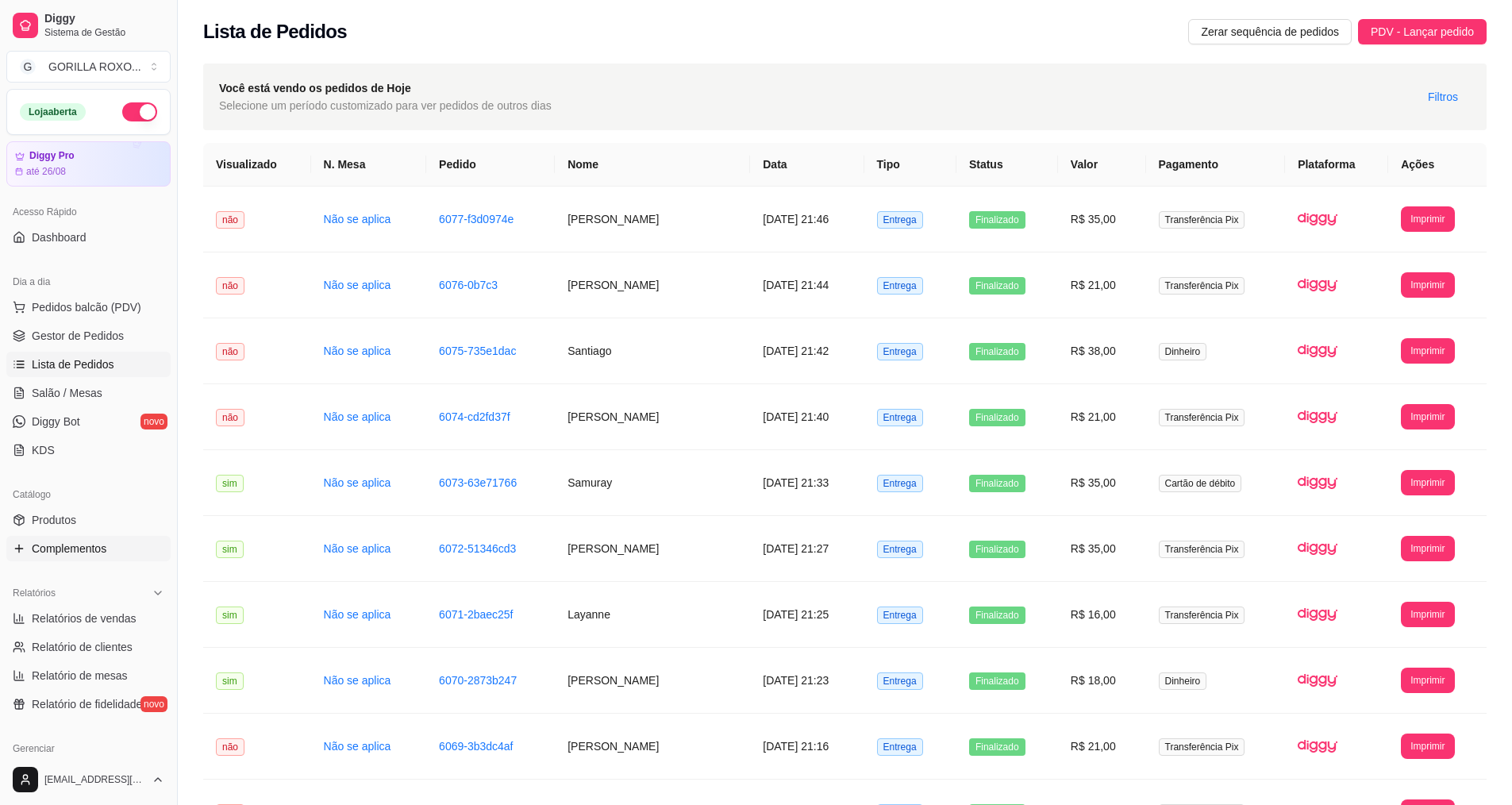
click at [93, 555] on span "Complementos" at bounding box center [69, 548] width 75 height 16
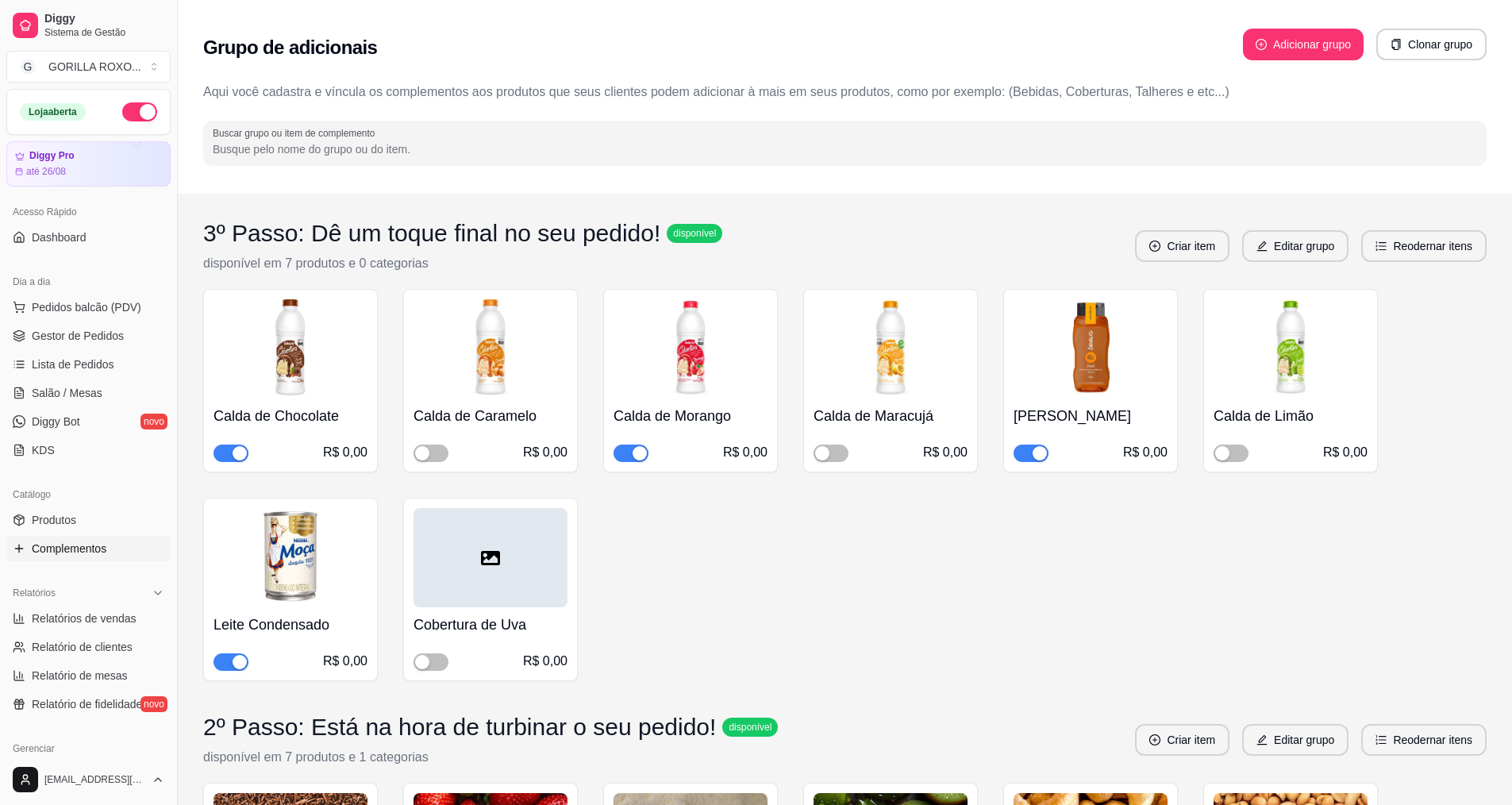
scroll to position [635, 0]
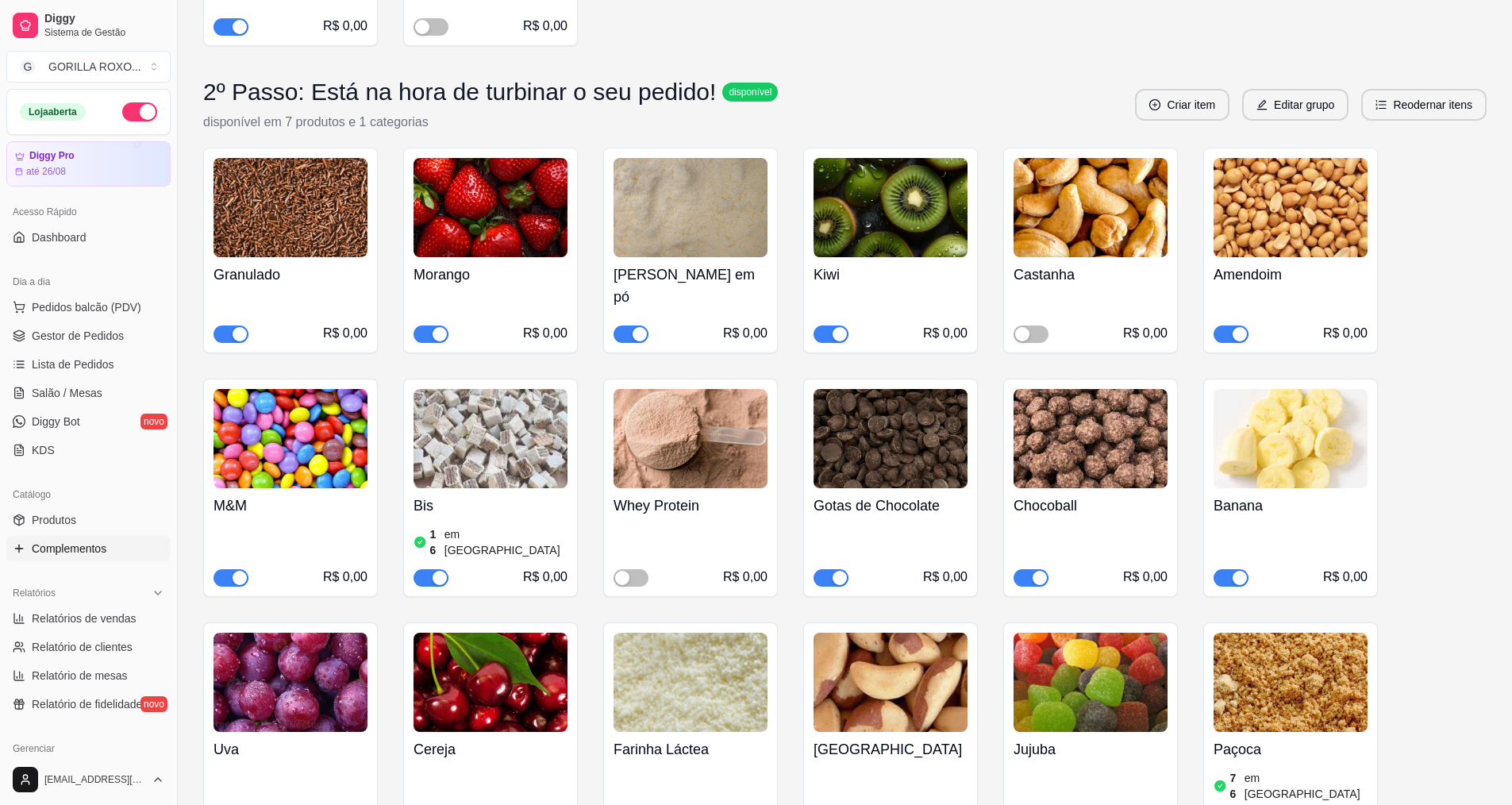
click at [431, 325] on button "button" at bounding box center [431, 333] width 35 height 17
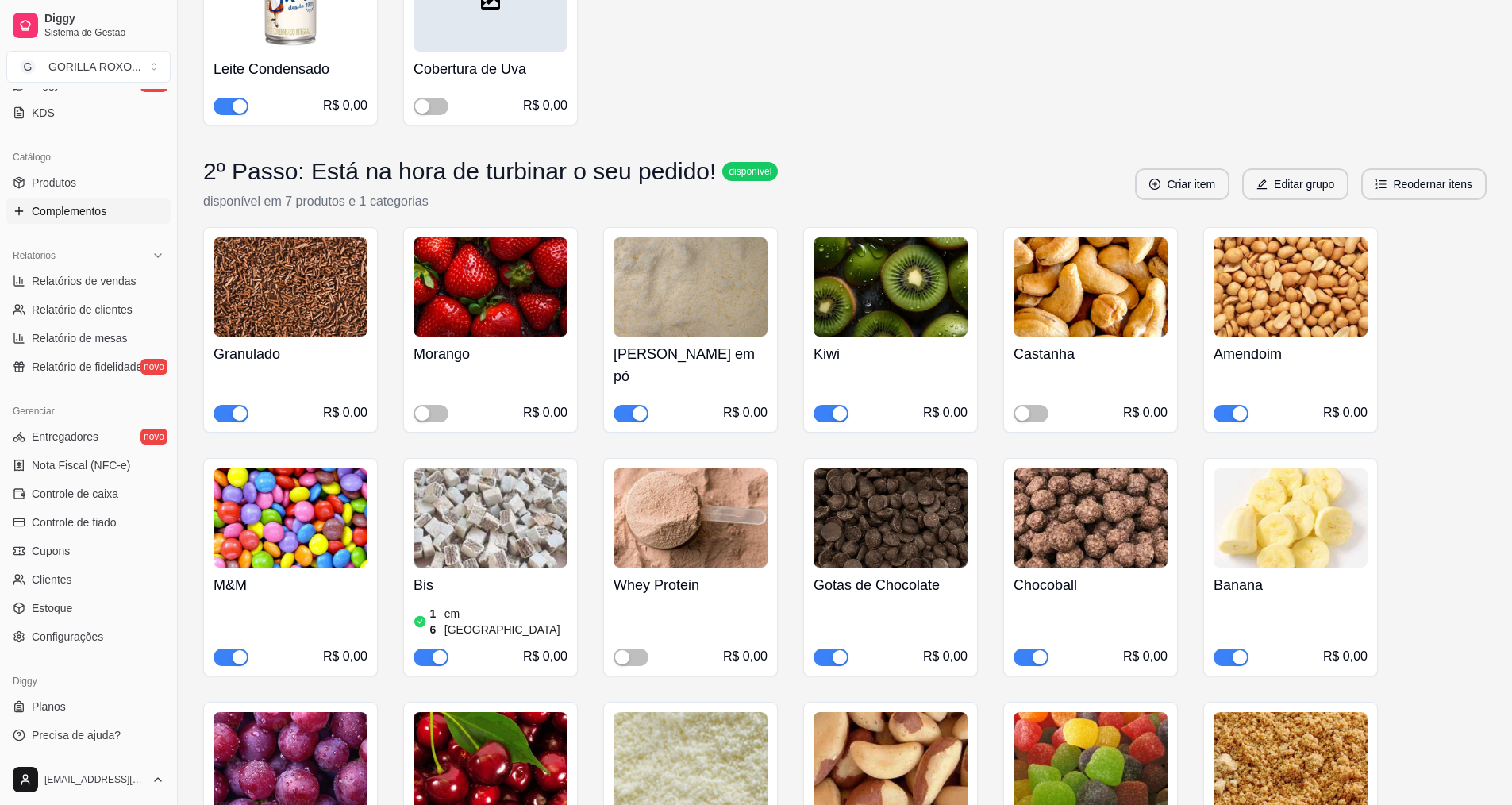
scroll to position [794, 0]
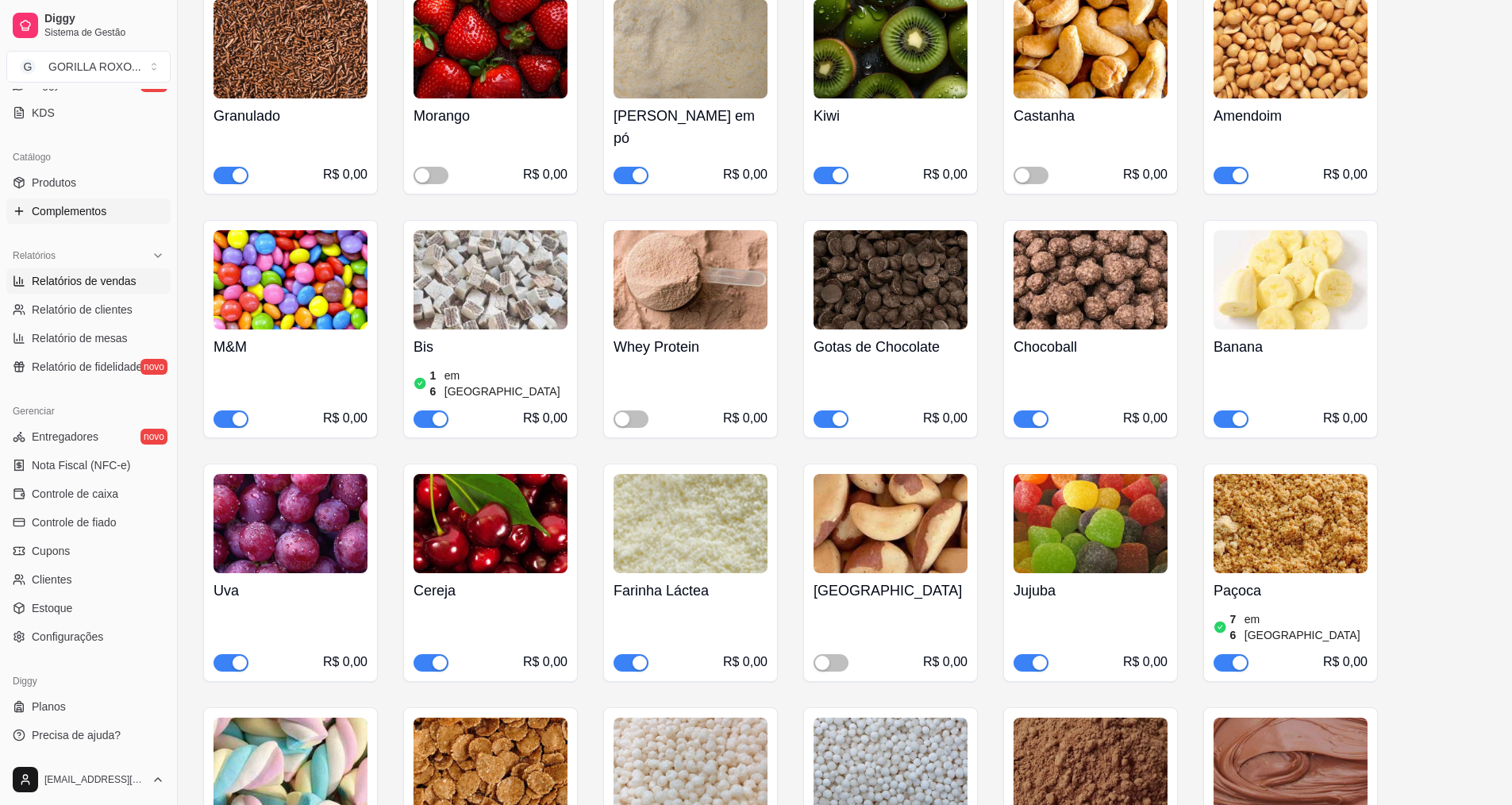
click at [90, 282] on span "Relatórios de vendas" at bounding box center [84, 280] width 105 height 16
select select "ALL"
select select "0"
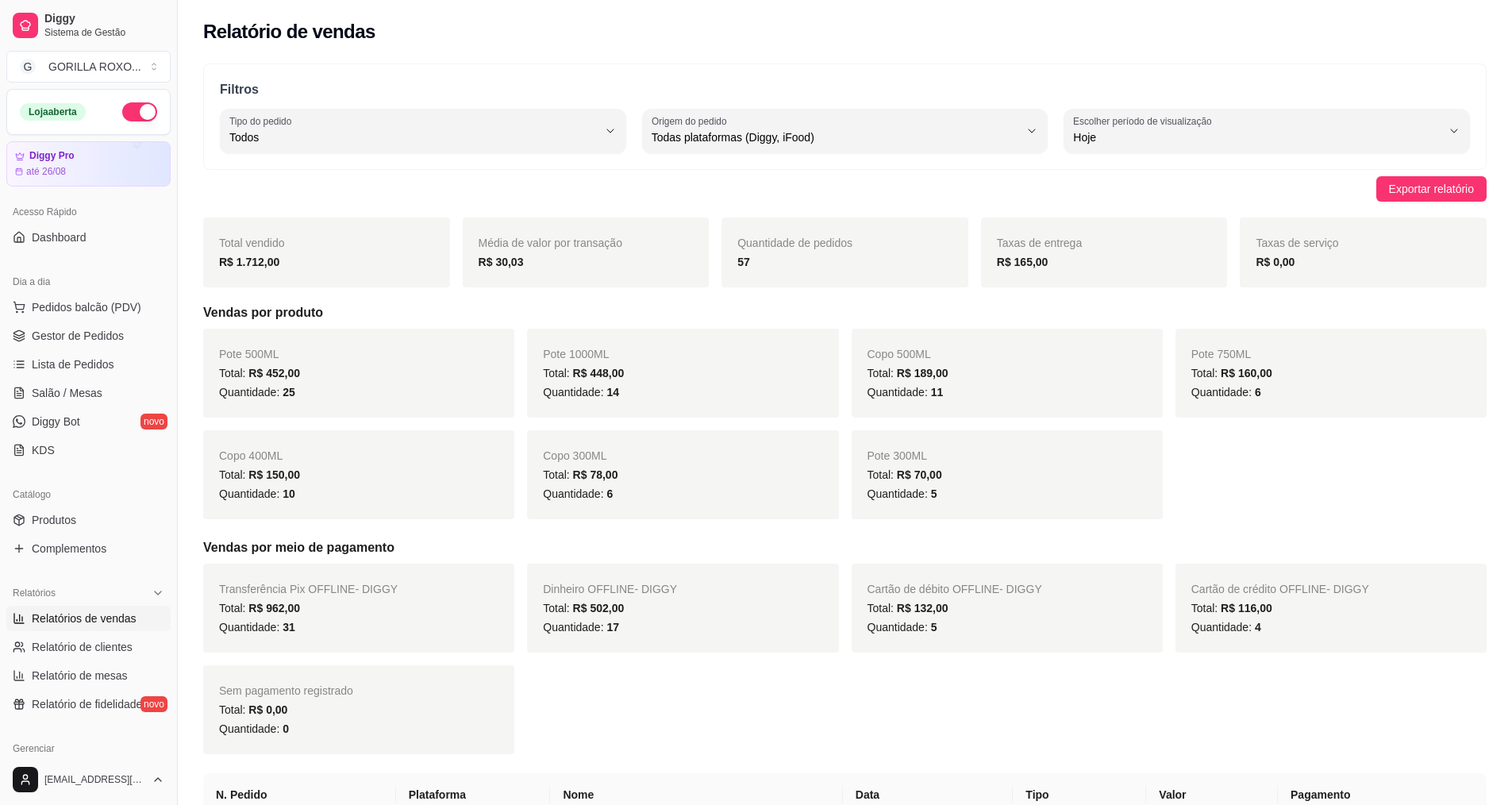
click at [134, 100] on div "Loja aberta" at bounding box center [88, 112] width 163 height 44
click at [131, 116] on button "button" at bounding box center [139, 111] width 35 height 19
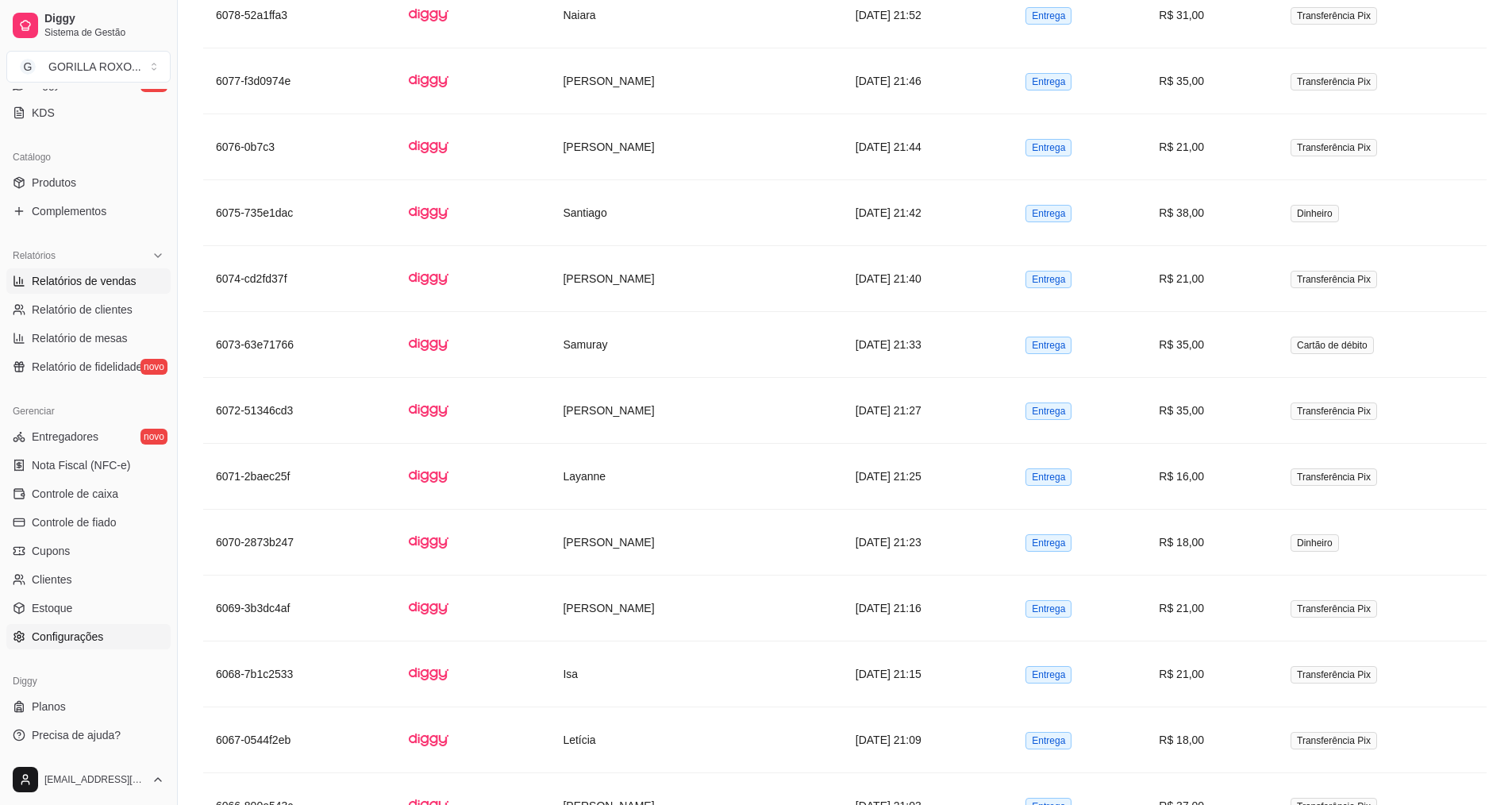
scroll to position [1429, 0]
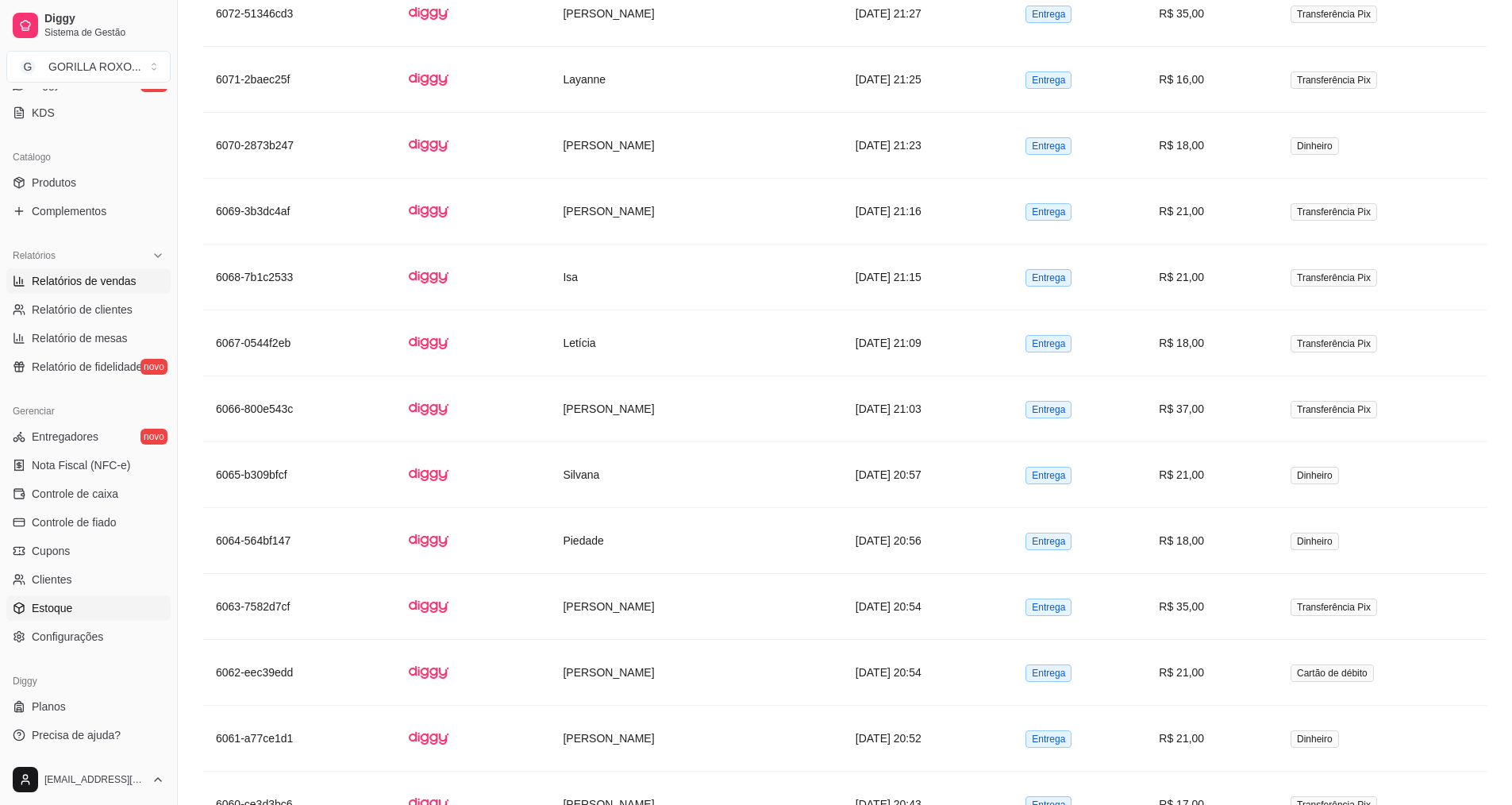
click at [123, 608] on link "Estoque" at bounding box center [88, 608] width 165 height 25
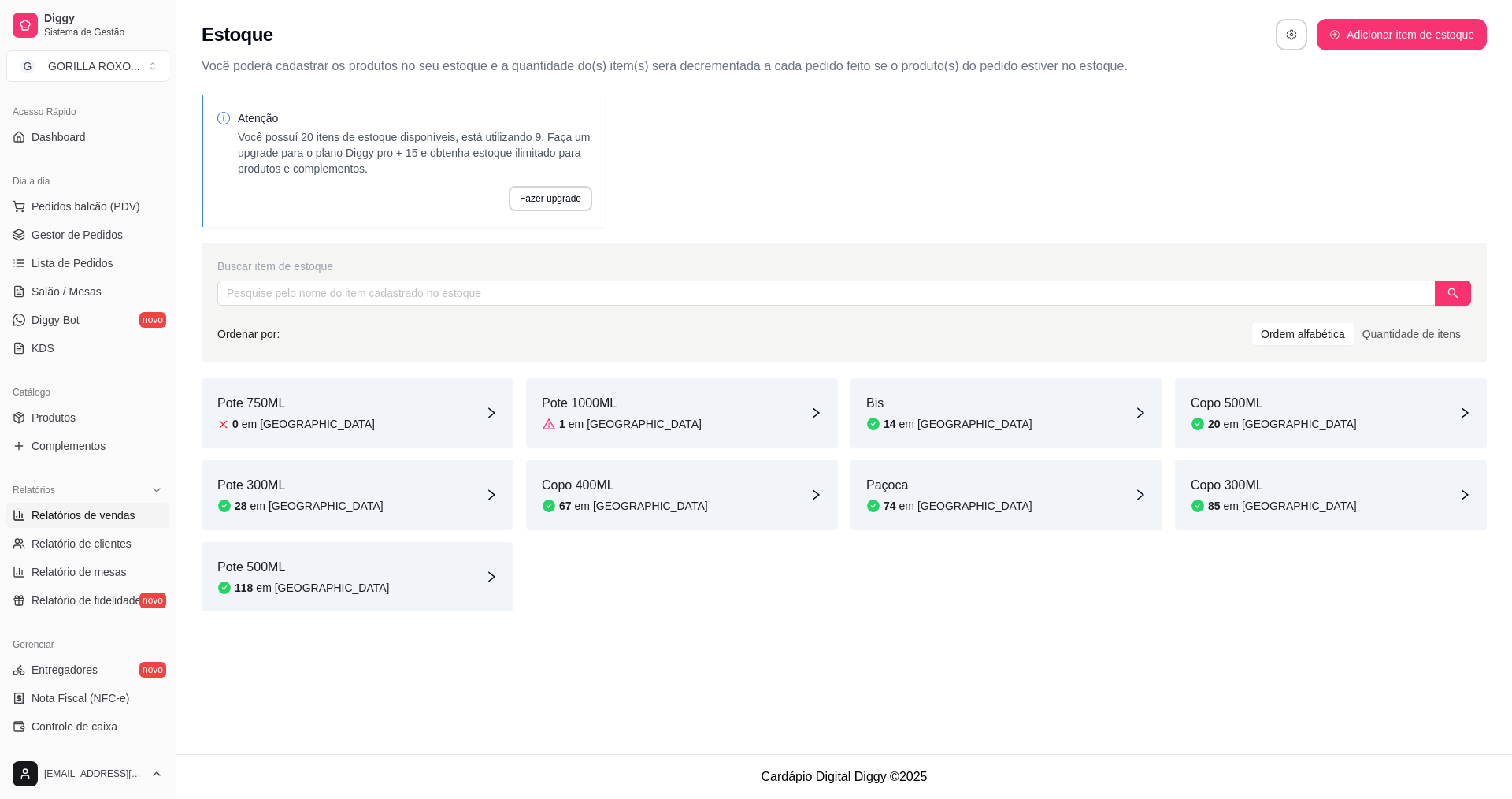
scroll to position [20, 0]
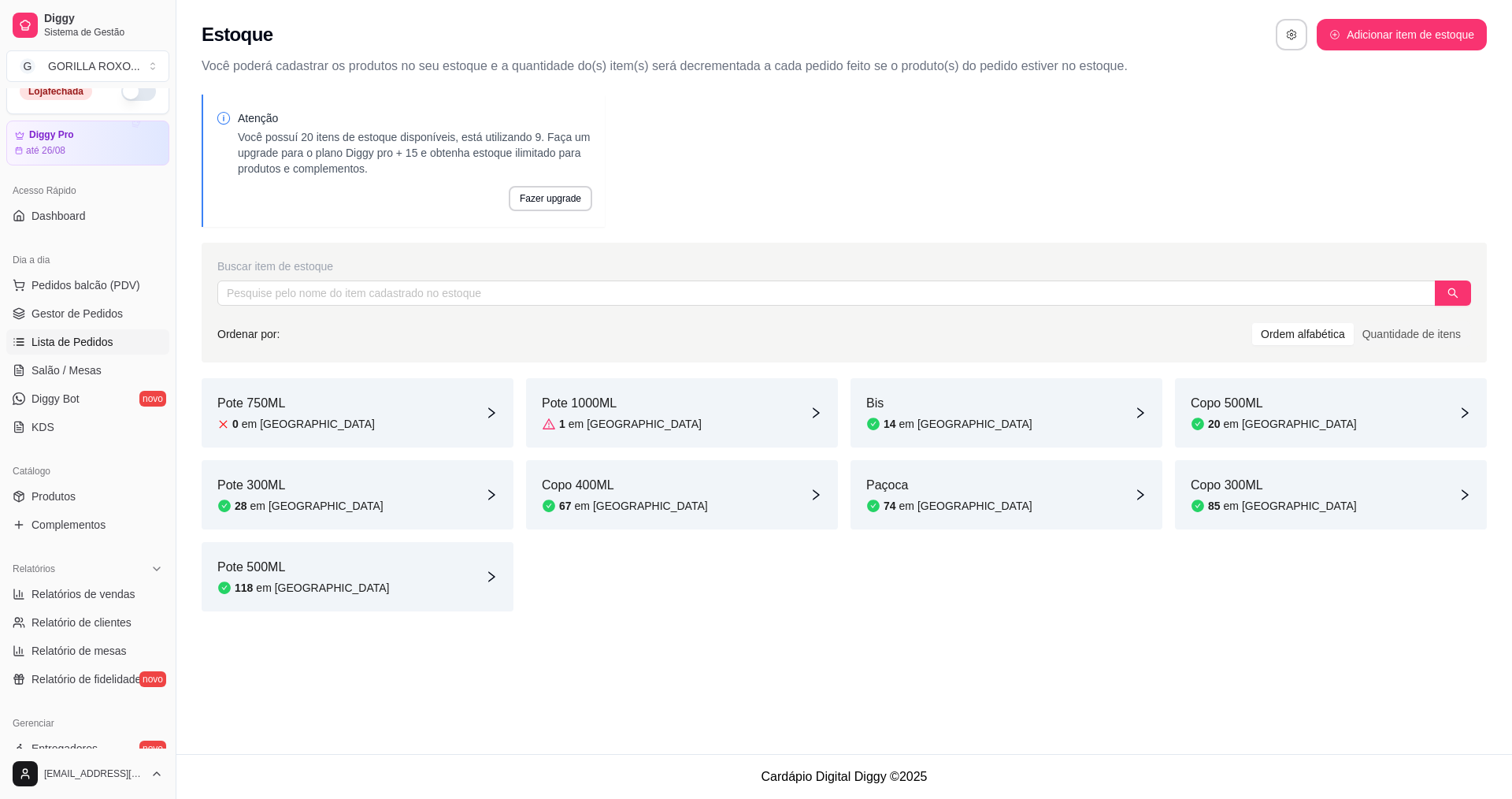
click at [93, 340] on span "Lista de Pedidos" at bounding box center [72, 341] width 82 height 15
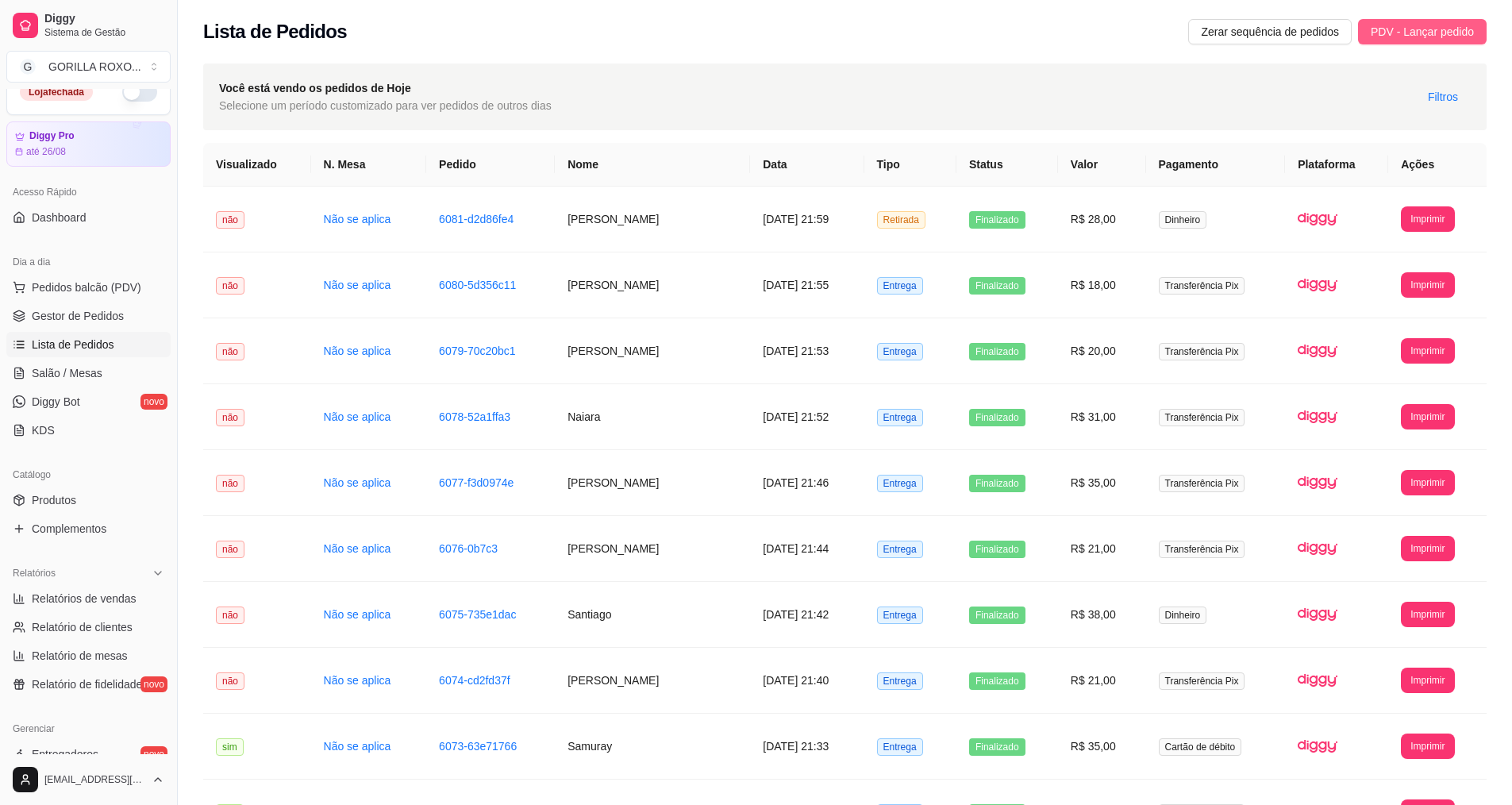
click at [1421, 26] on span "PDV - Lançar pedido" at bounding box center [1423, 31] width 103 height 17
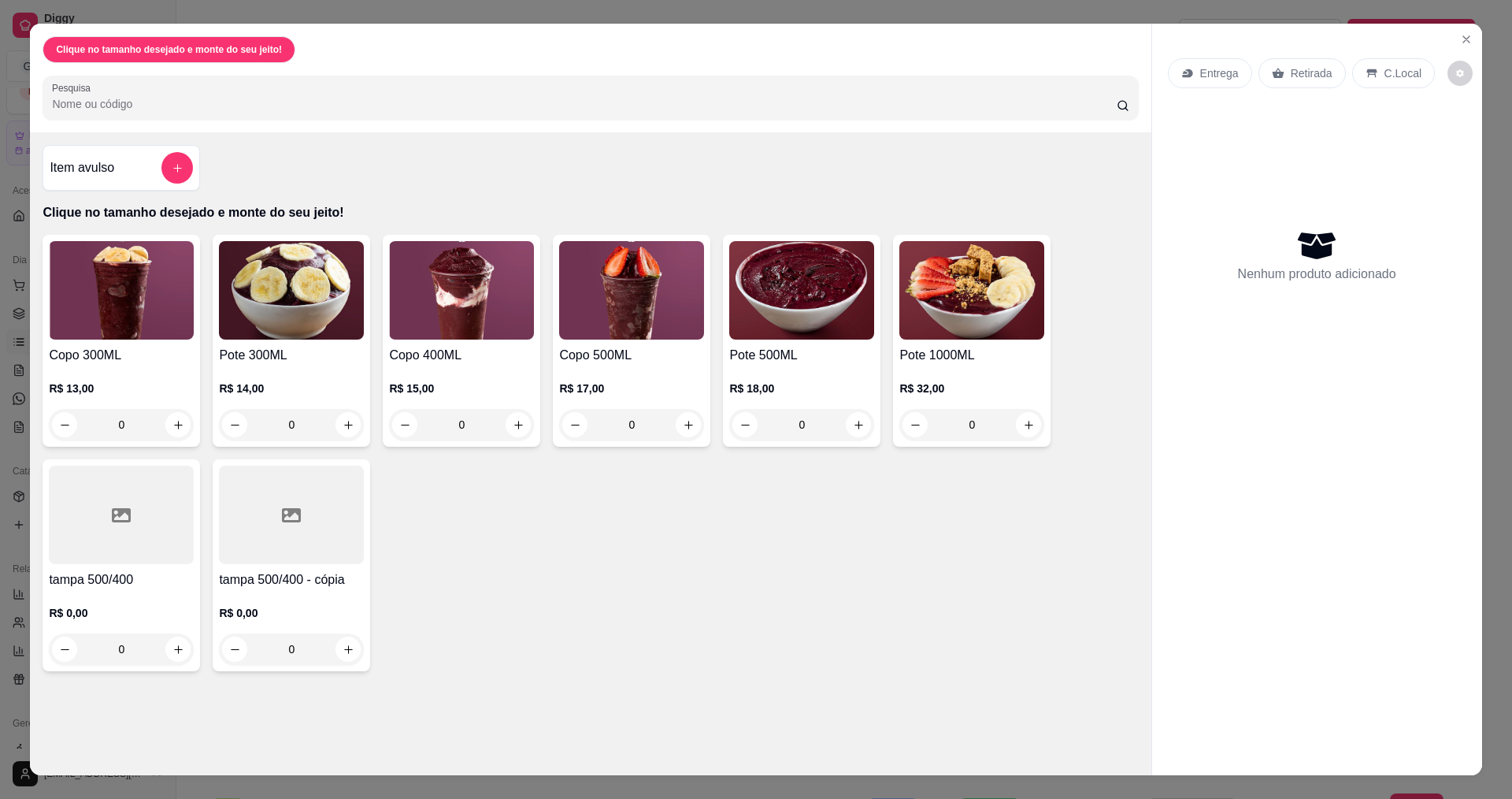
click at [1024, 426] on div "0" at bounding box center [972, 424] width 145 height 32
click at [654, 376] on div "R$ 17,00 0" at bounding box center [631, 402] width 145 height 76
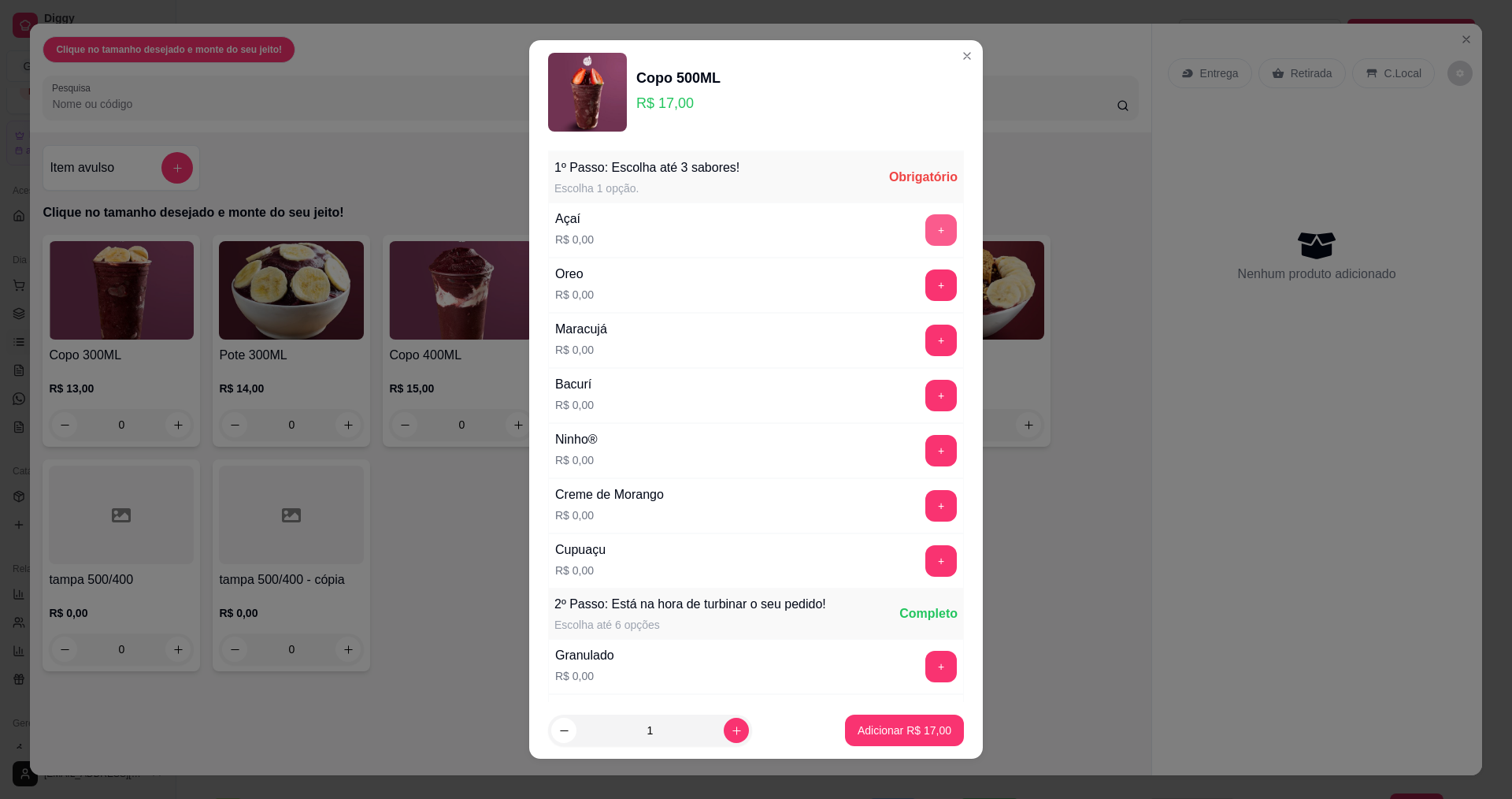
click at [925, 228] on button "+" at bounding box center [941, 230] width 32 height 32
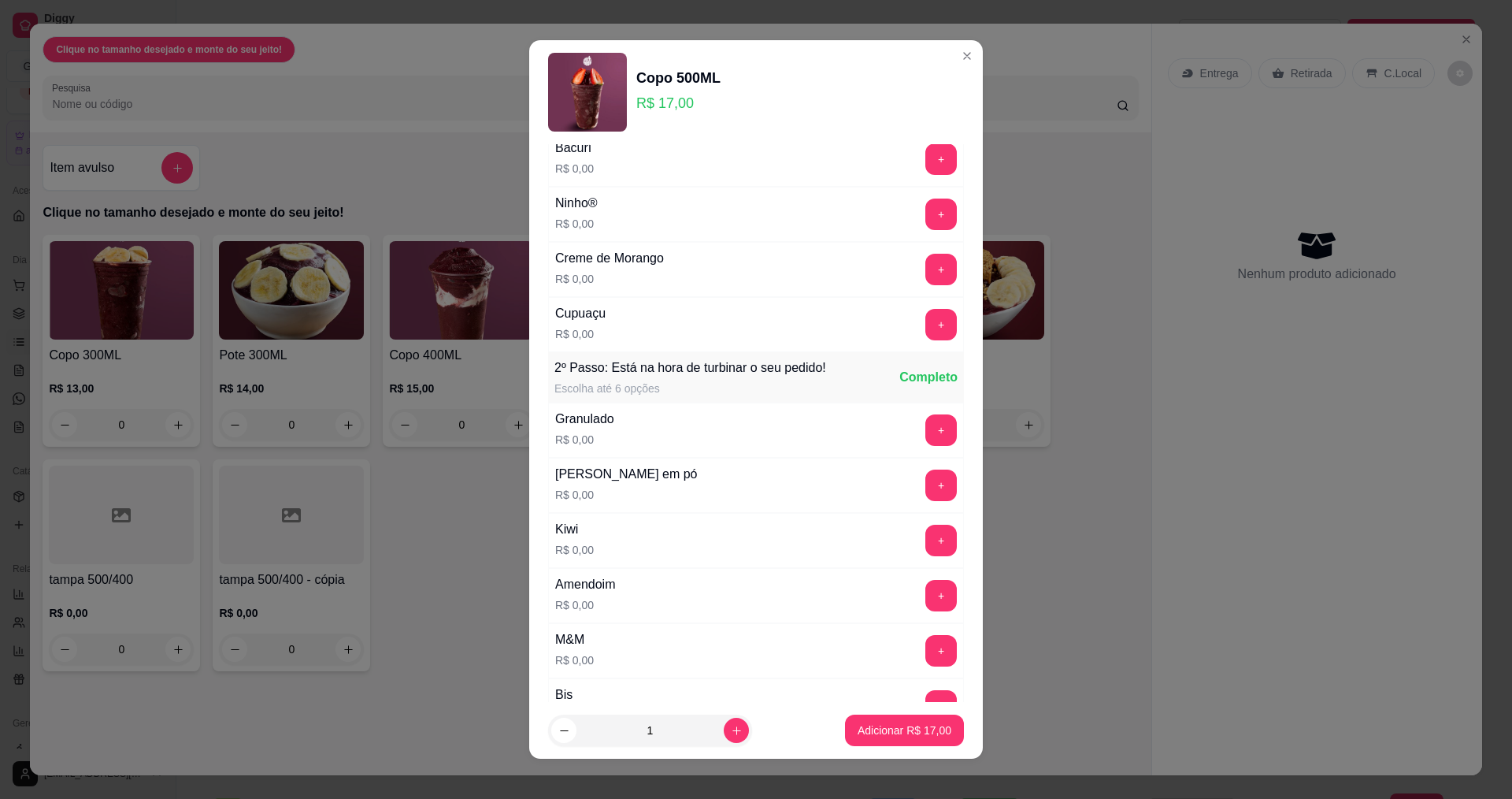
scroll to position [315, 0]
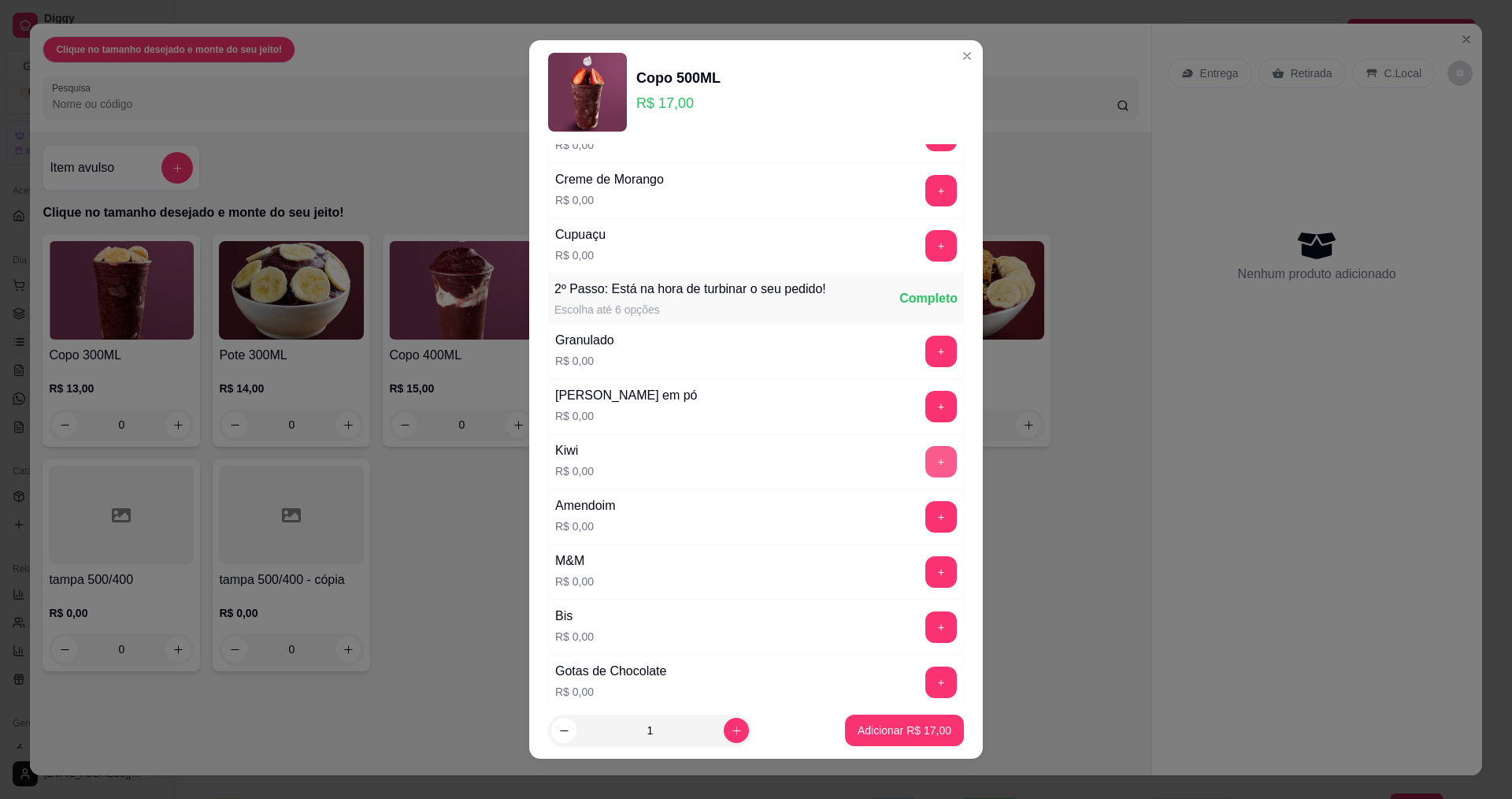
click at [925, 452] on button "+" at bounding box center [941, 462] width 32 height 32
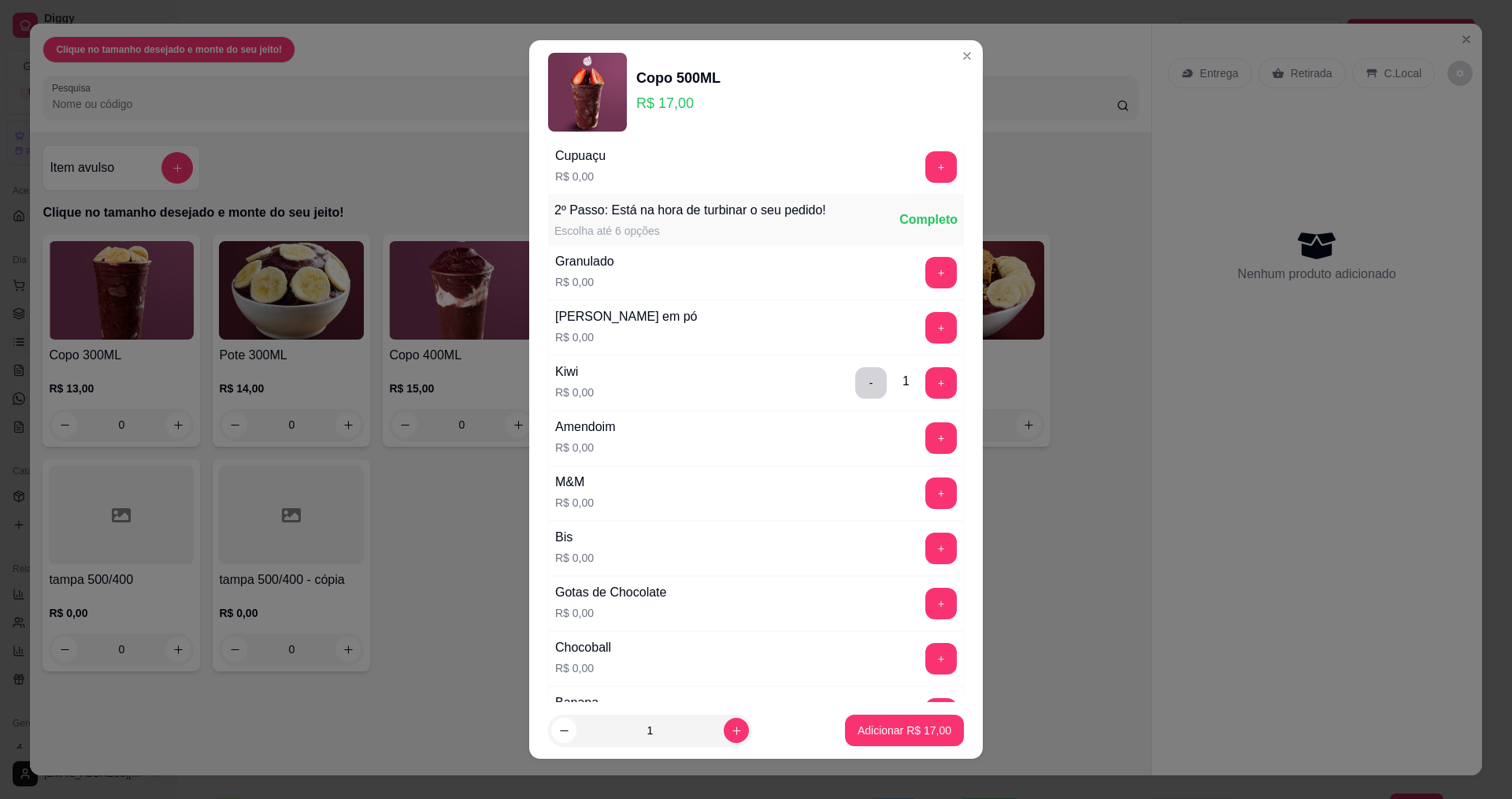
scroll to position [473, 0]
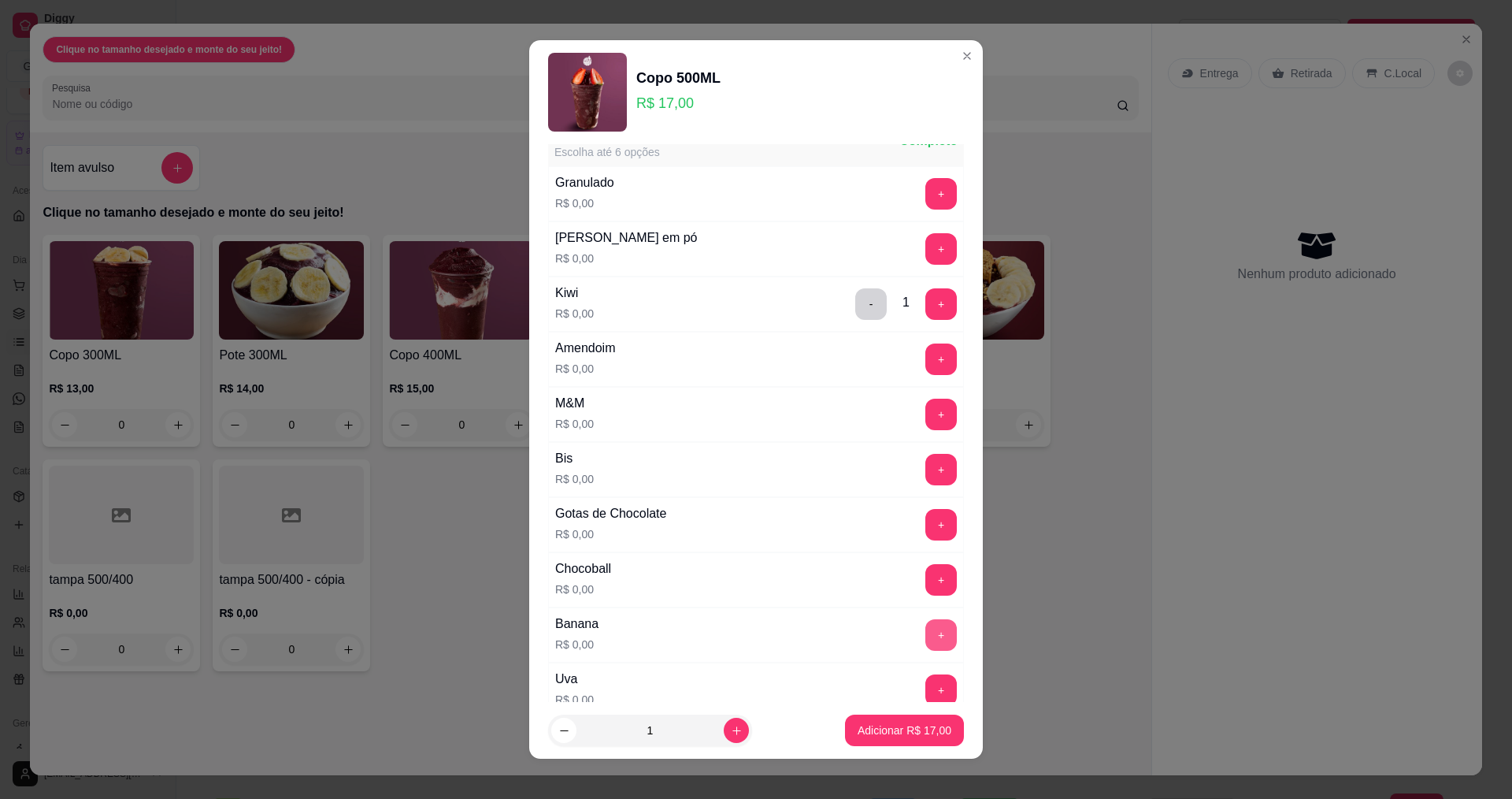
click at [925, 644] on button "+" at bounding box center [941, 635] width 32 height 32
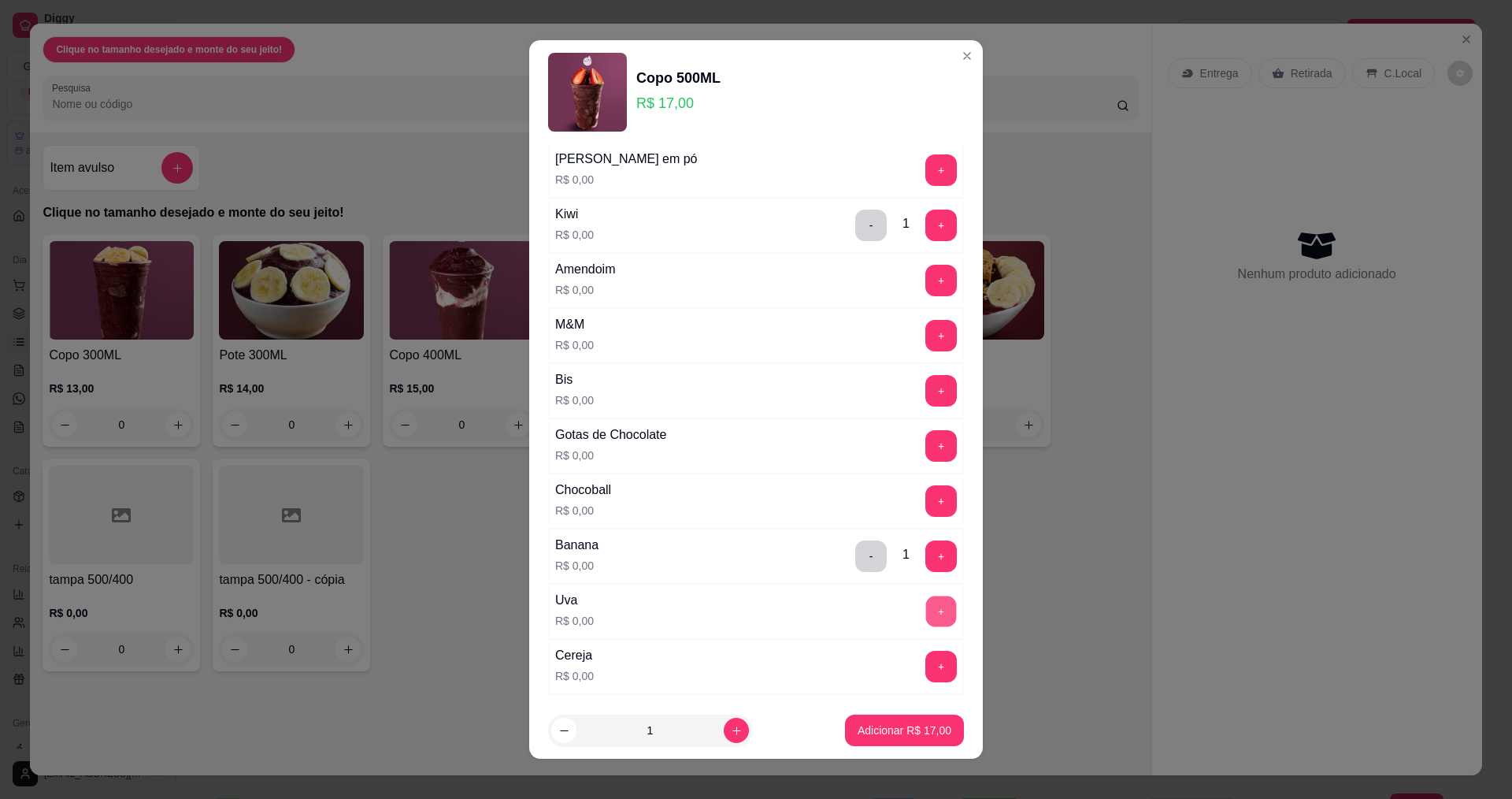
click at [926, 613] on button "+" at bounding box center [942, 611] width 31 height 31
click at [856, 561] on button "-" at bounding box center [871, 556] width 32 height 32
click at [856, 602] on button "-" at bounding box center [871, 611] width 32 height 32
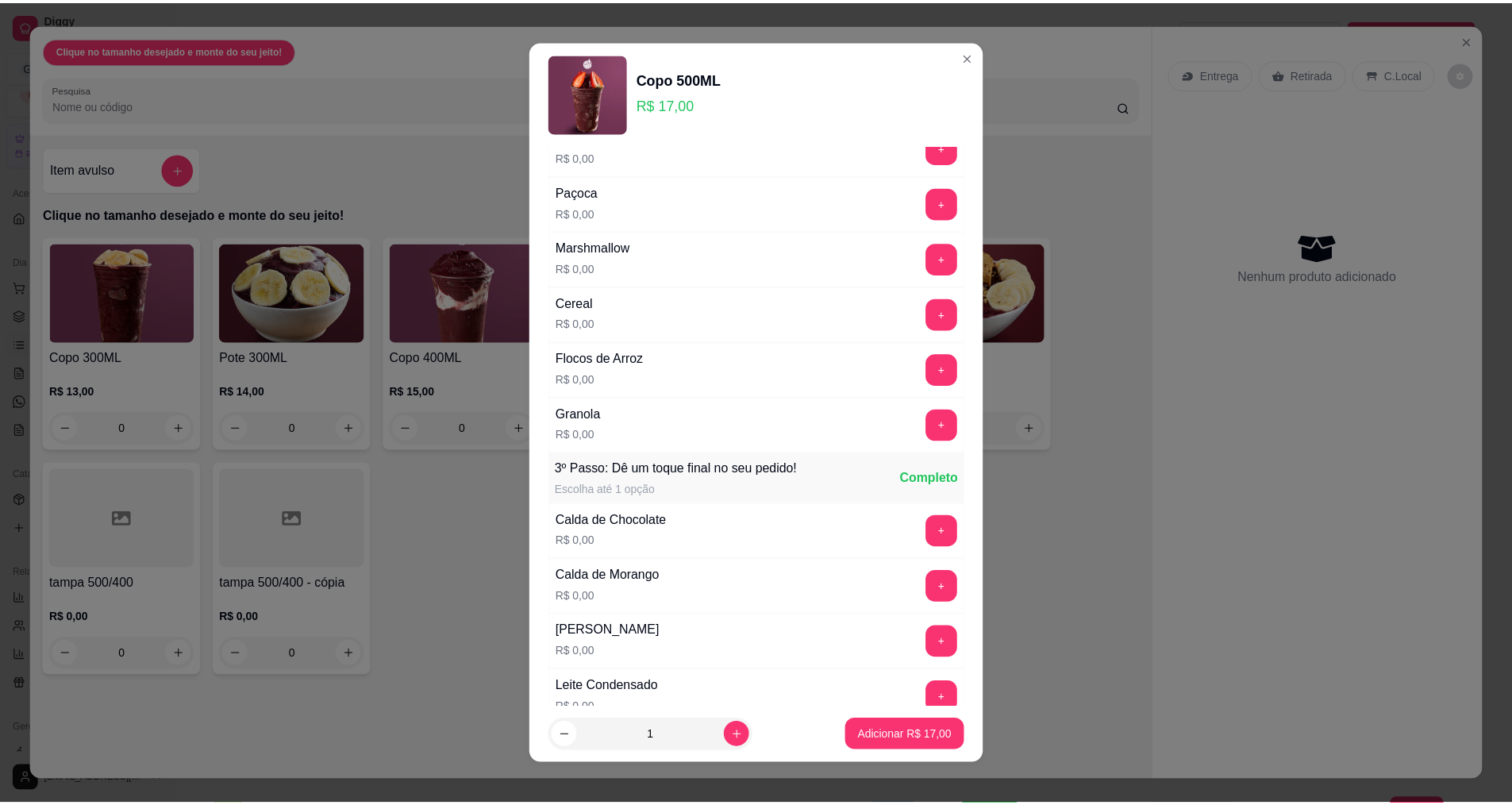
scroll to position [11, 0]
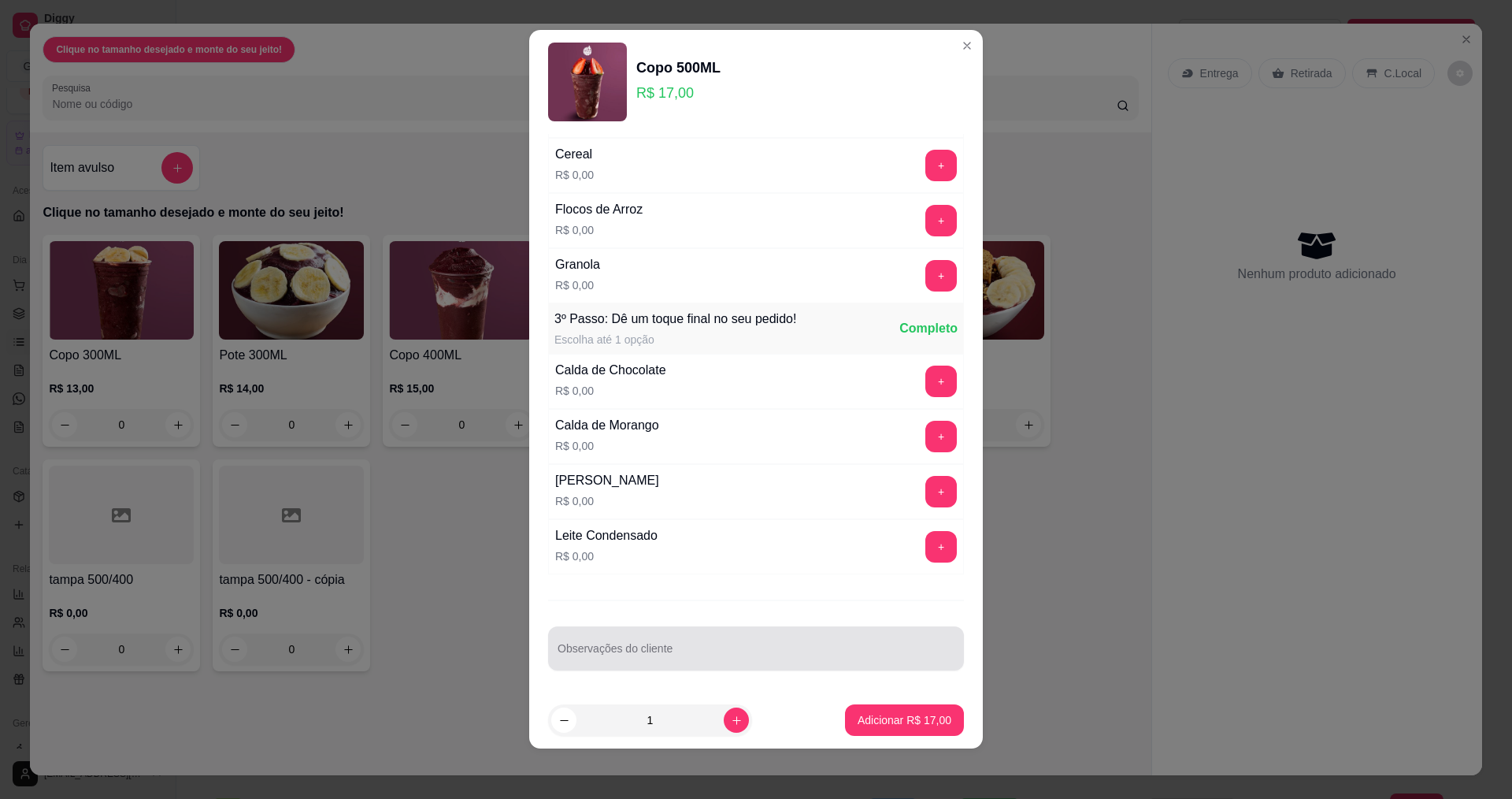
click at [694, 669] on div "Observações do cliente" at bounding box center [756, 649] width 416 height 44
type input "morango,kiwi, castanha"
click at [938, 723] on button "Adicionar R$ 17,00" at bounding box center [904, 720] width 119 height 32
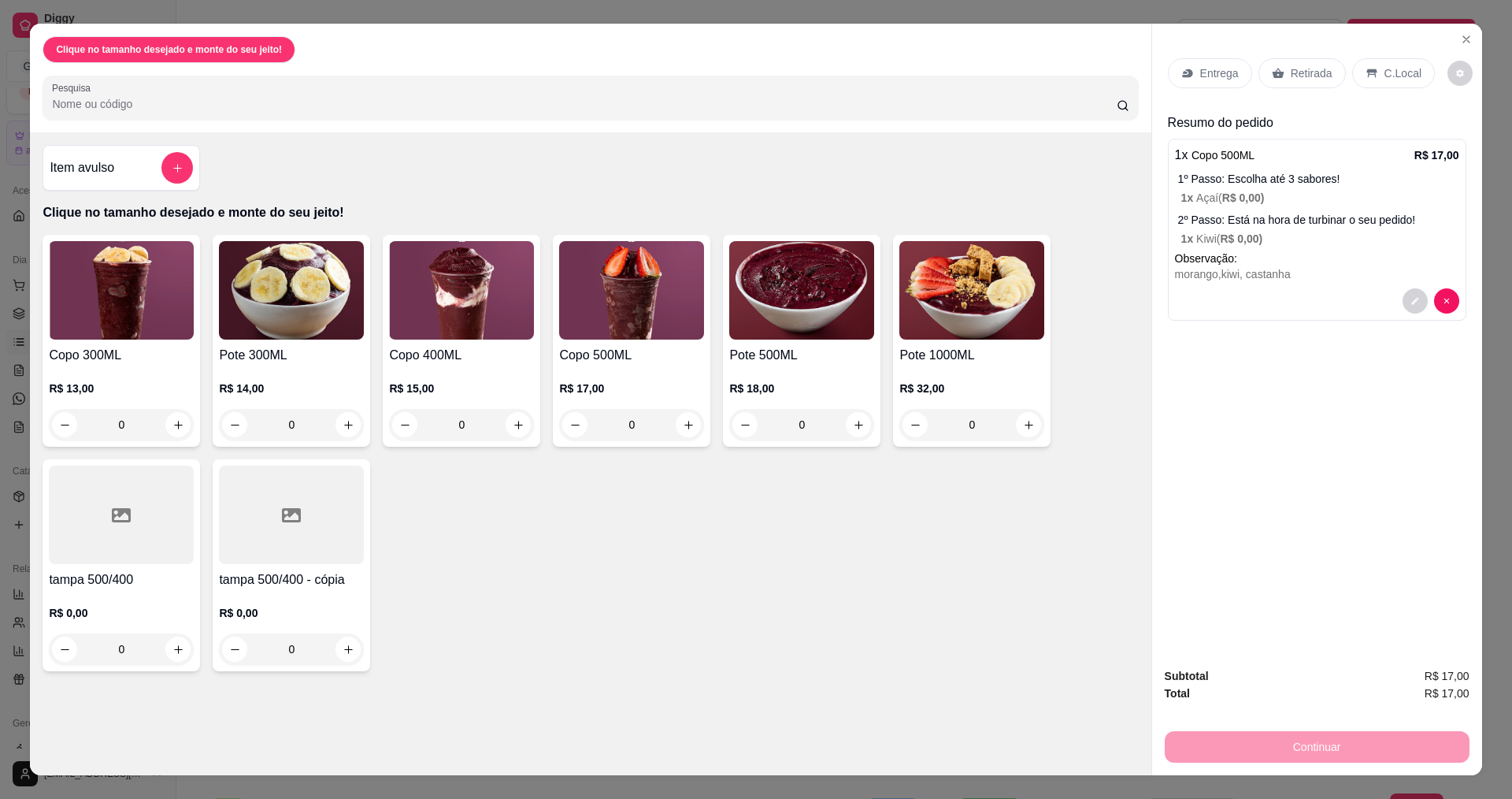
click at [1276, 67] on icon at bounding box center [1278, 73] width 13 height 13
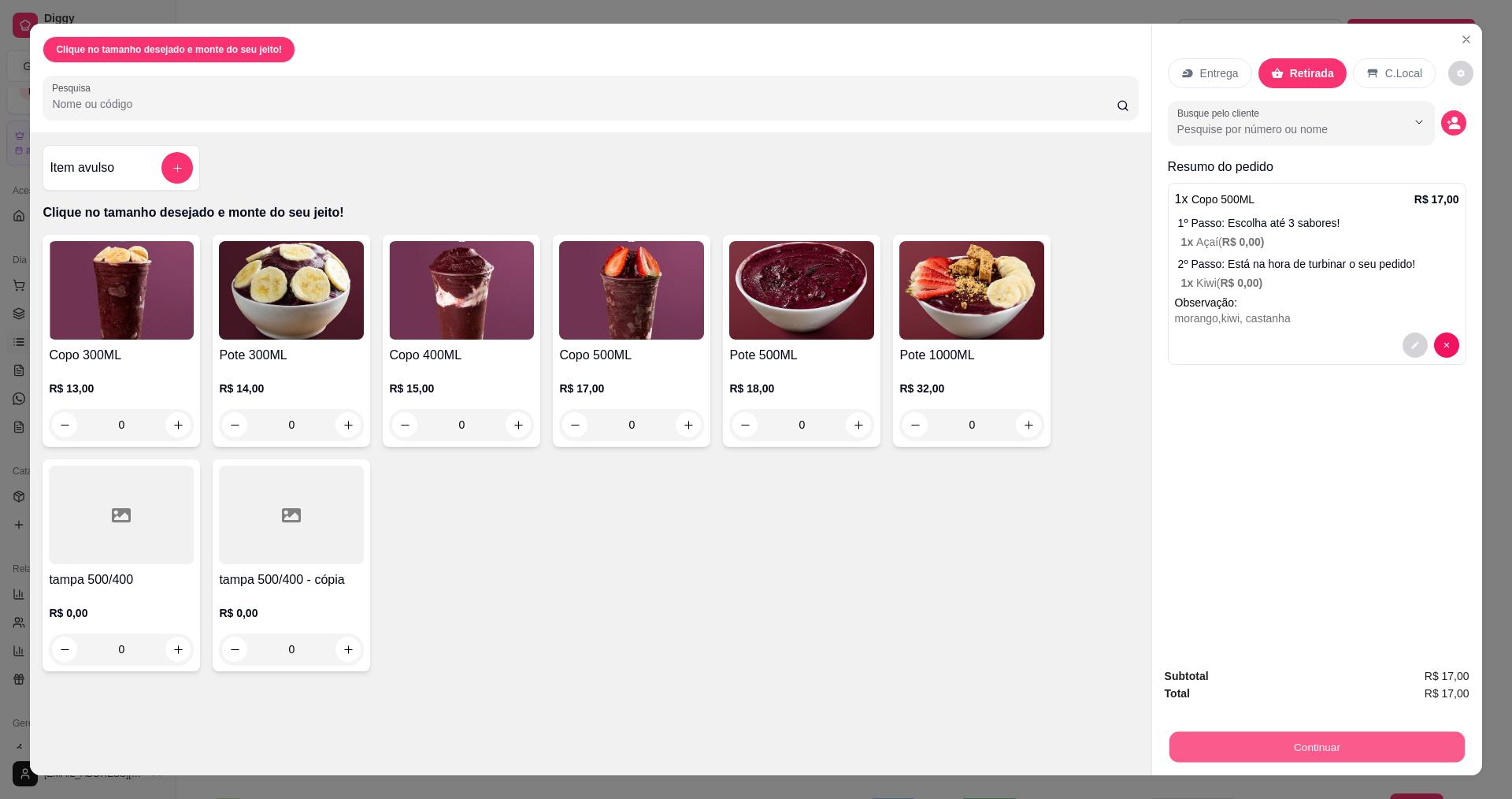
click at [1289, 756] on button "Continuar" at bounding box center [1315, 746] width 295 height 31
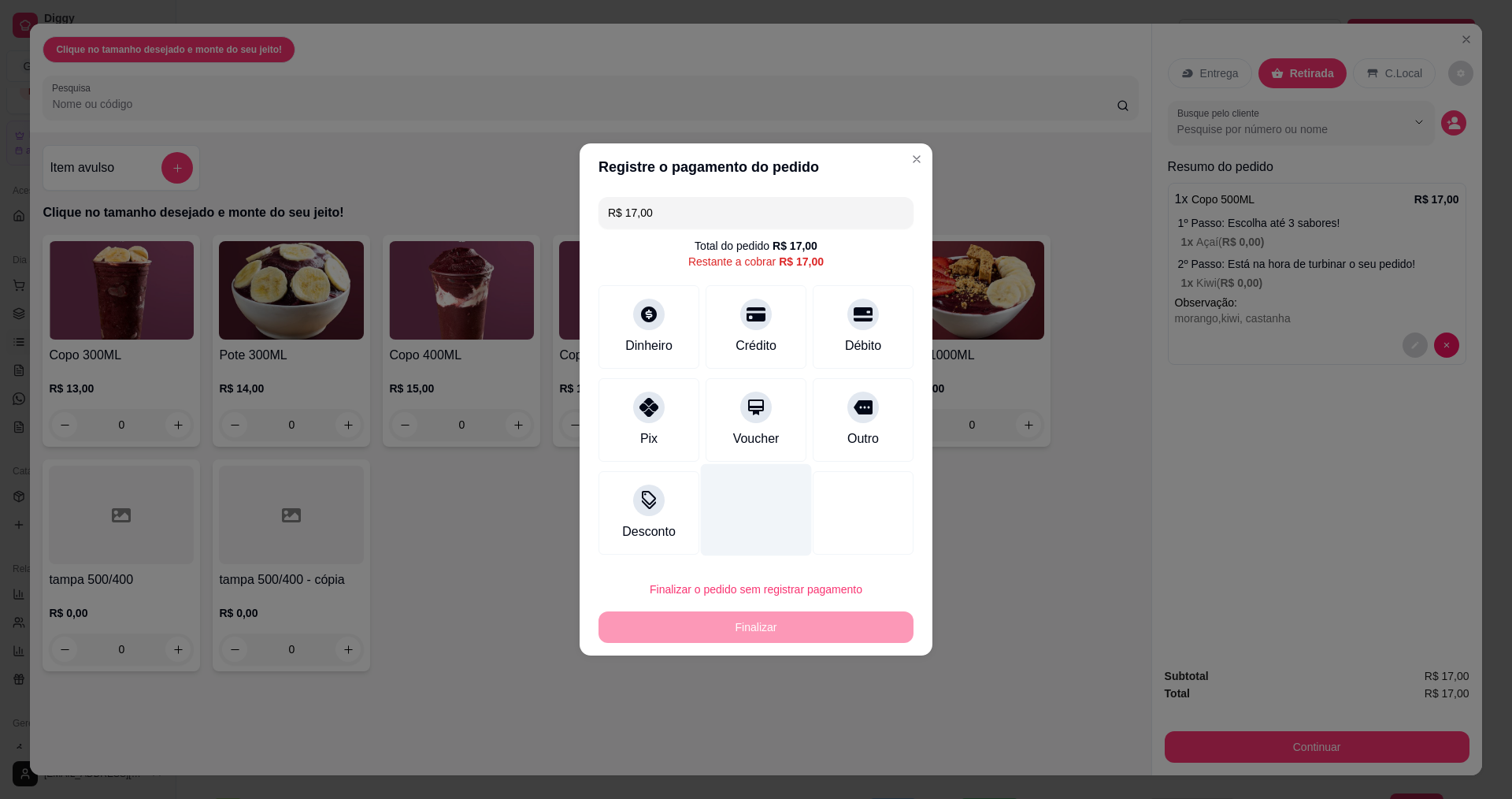
drag, startPoint x: 656, startPoint y: 417, endPoint x: 727, endPoint y: 469, distance: 88.0
click at [656, 419] on div at bounding box center [648, 407] width 32 height 32
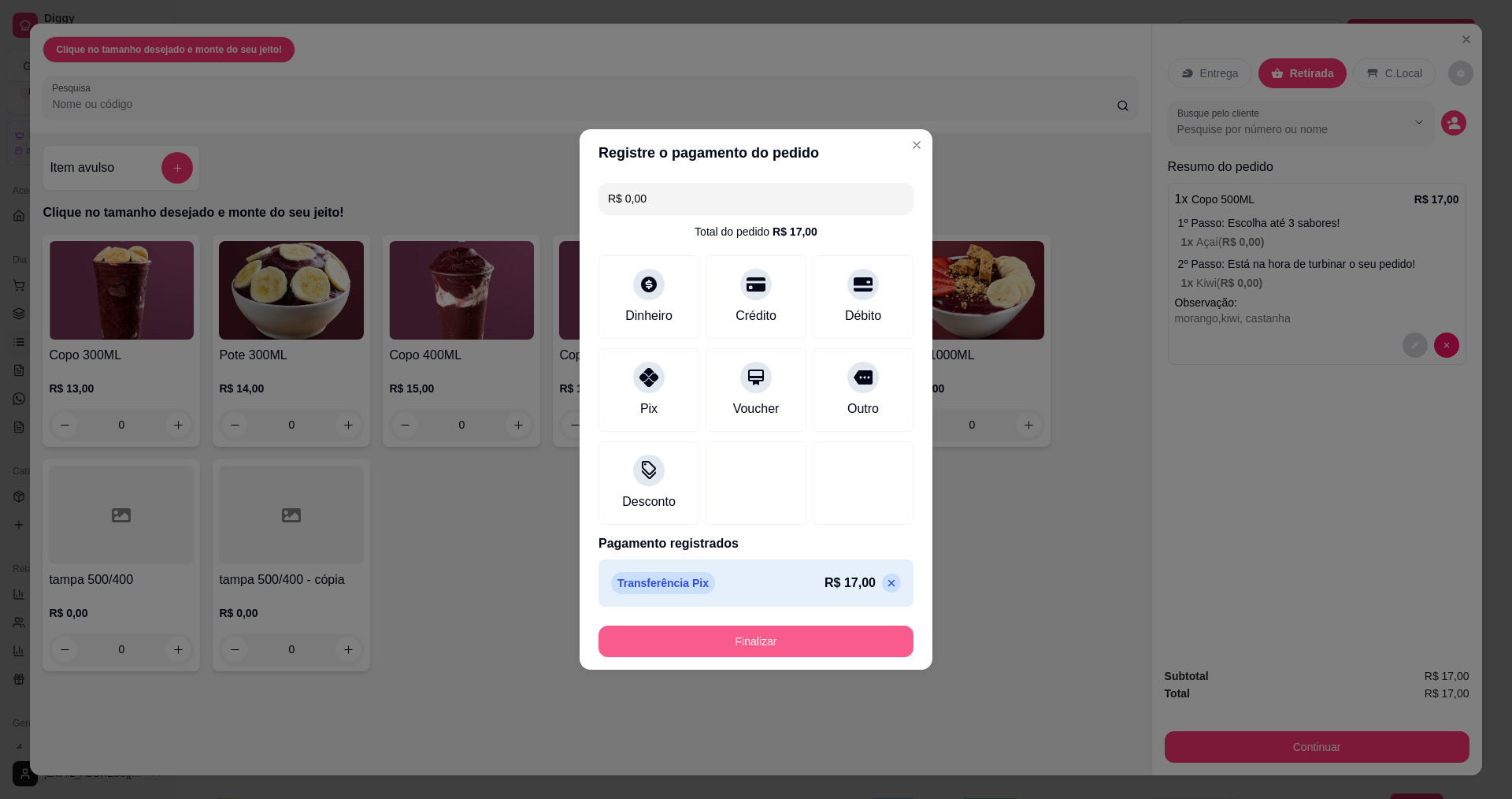
click at [756, 641] on button "Finalizar" at bounding box center [756, 641] width 315 height 32
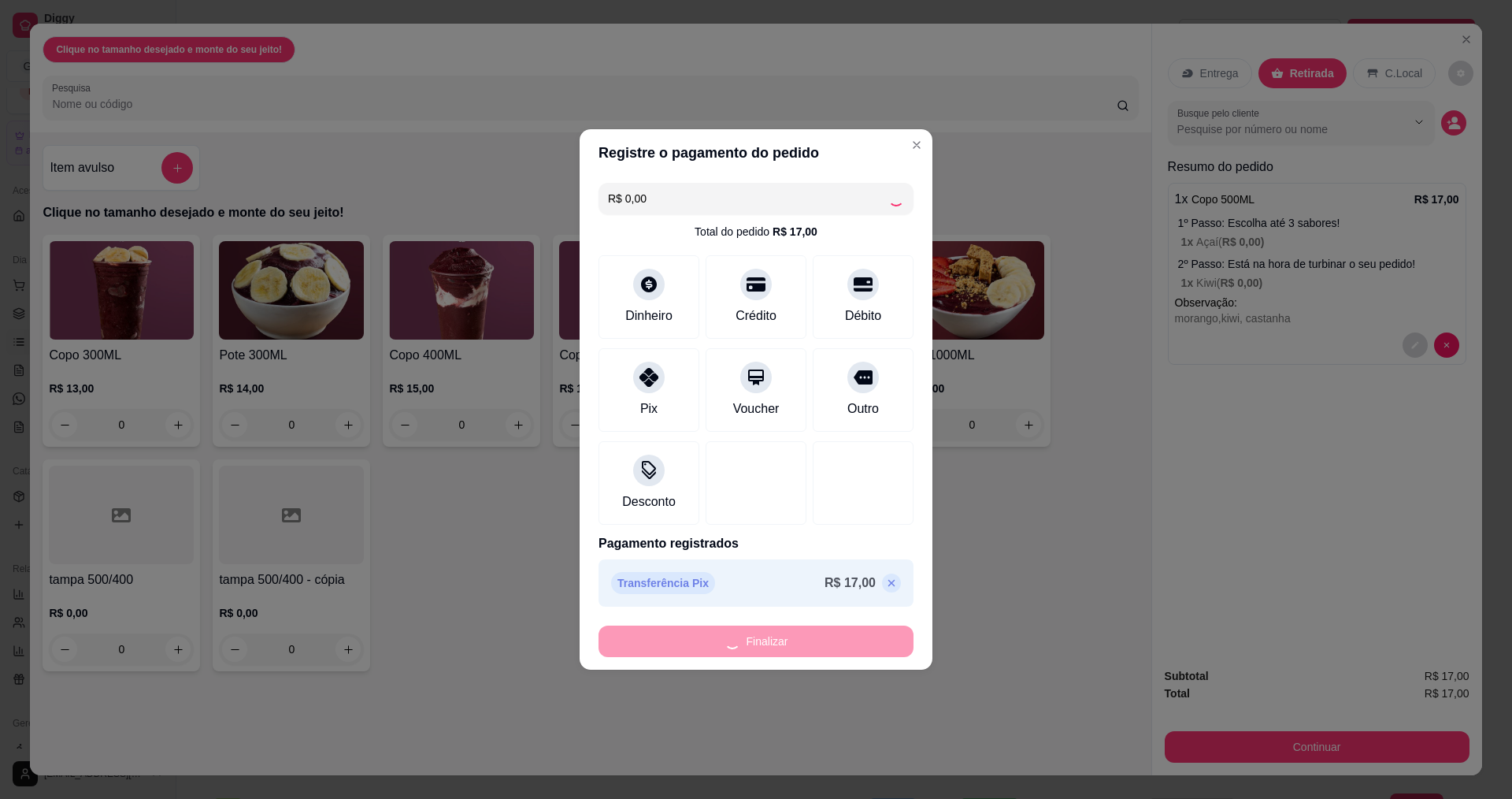
type input "-R$ 17,00"
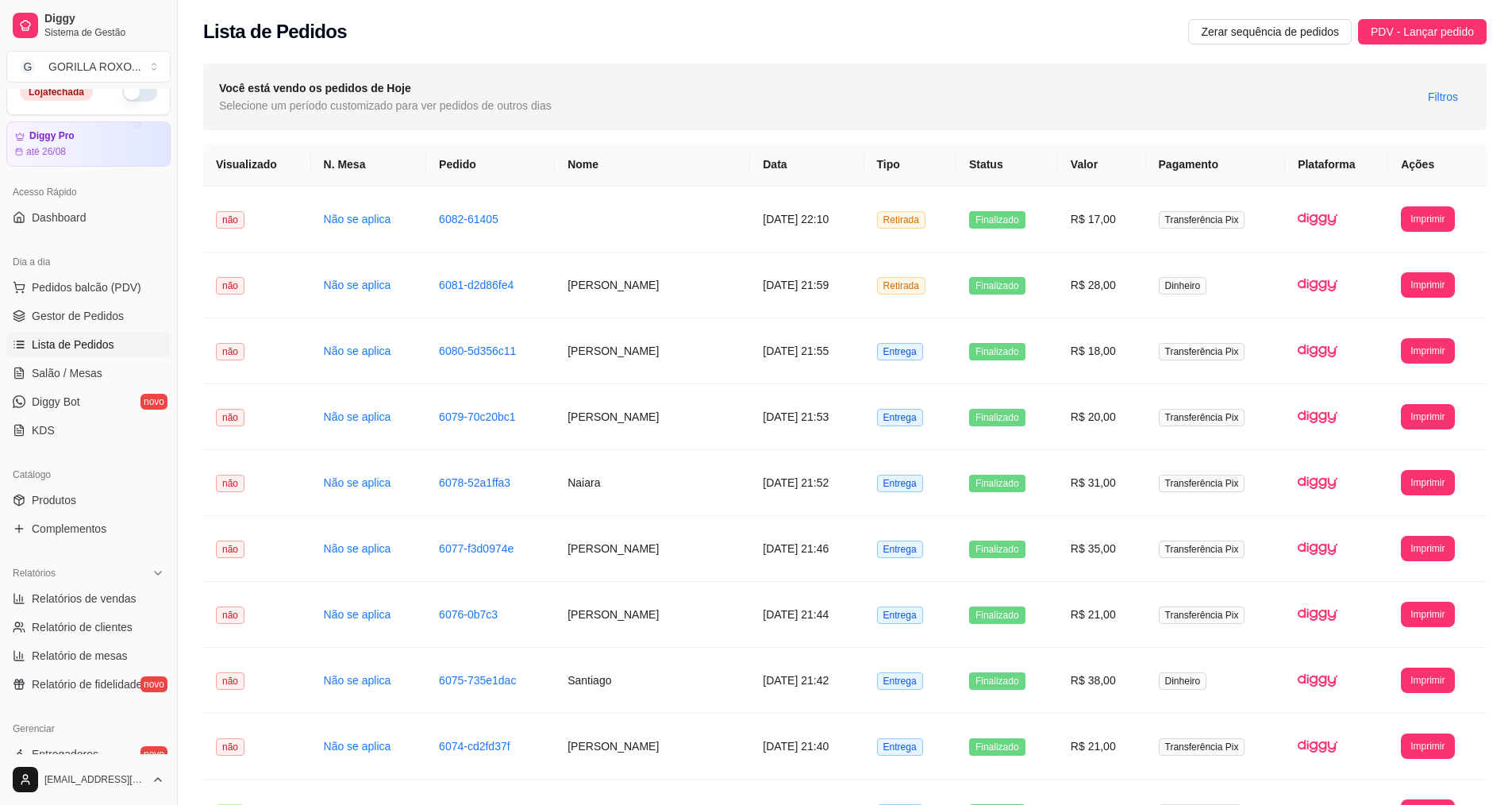
scroll to position [258, 0]
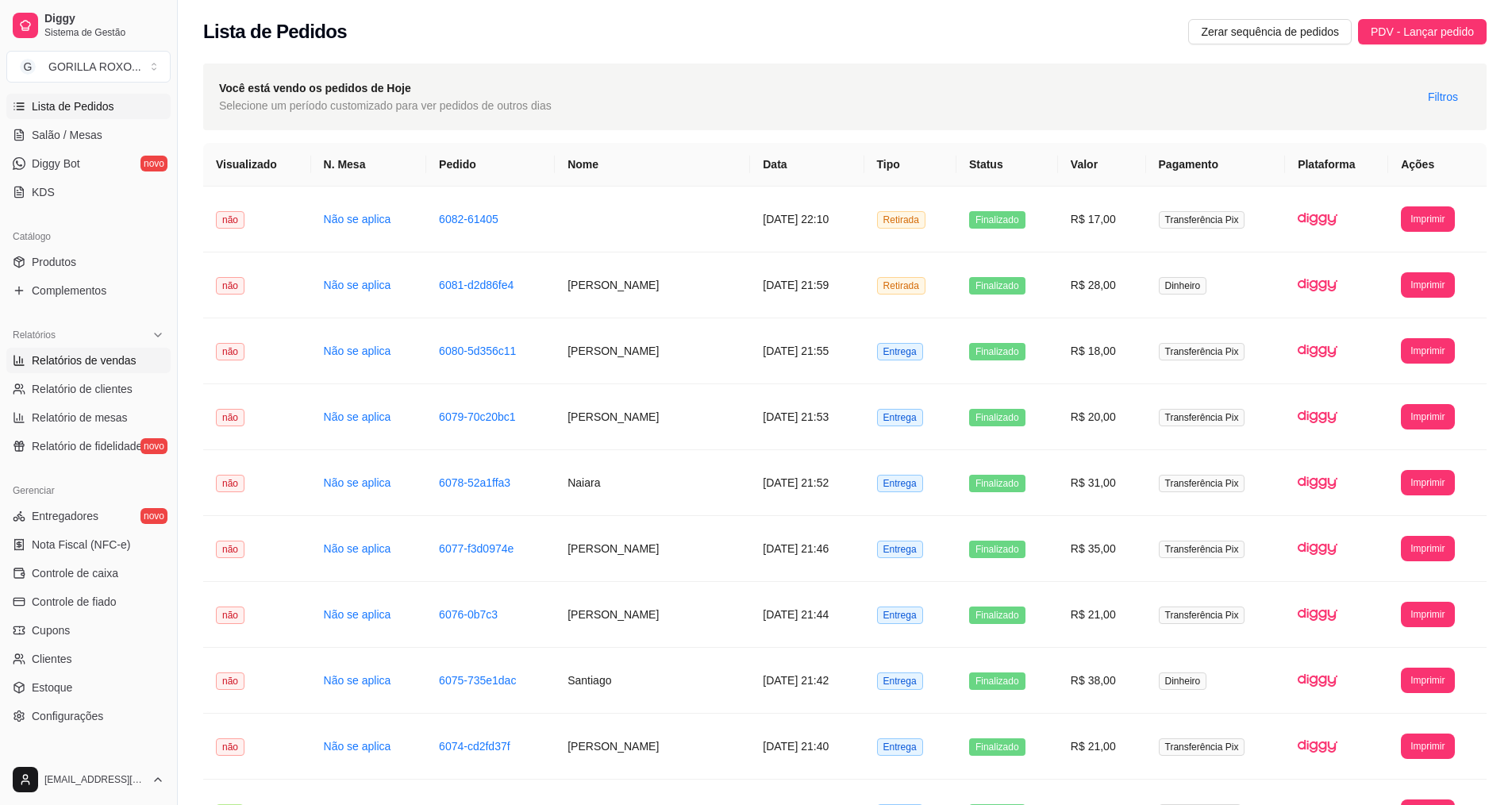
click at [96, 372] on link "Relatórios de vendas" at bounding box center [88, 360] width 165 height 25
select select "ALL"
select select "0"
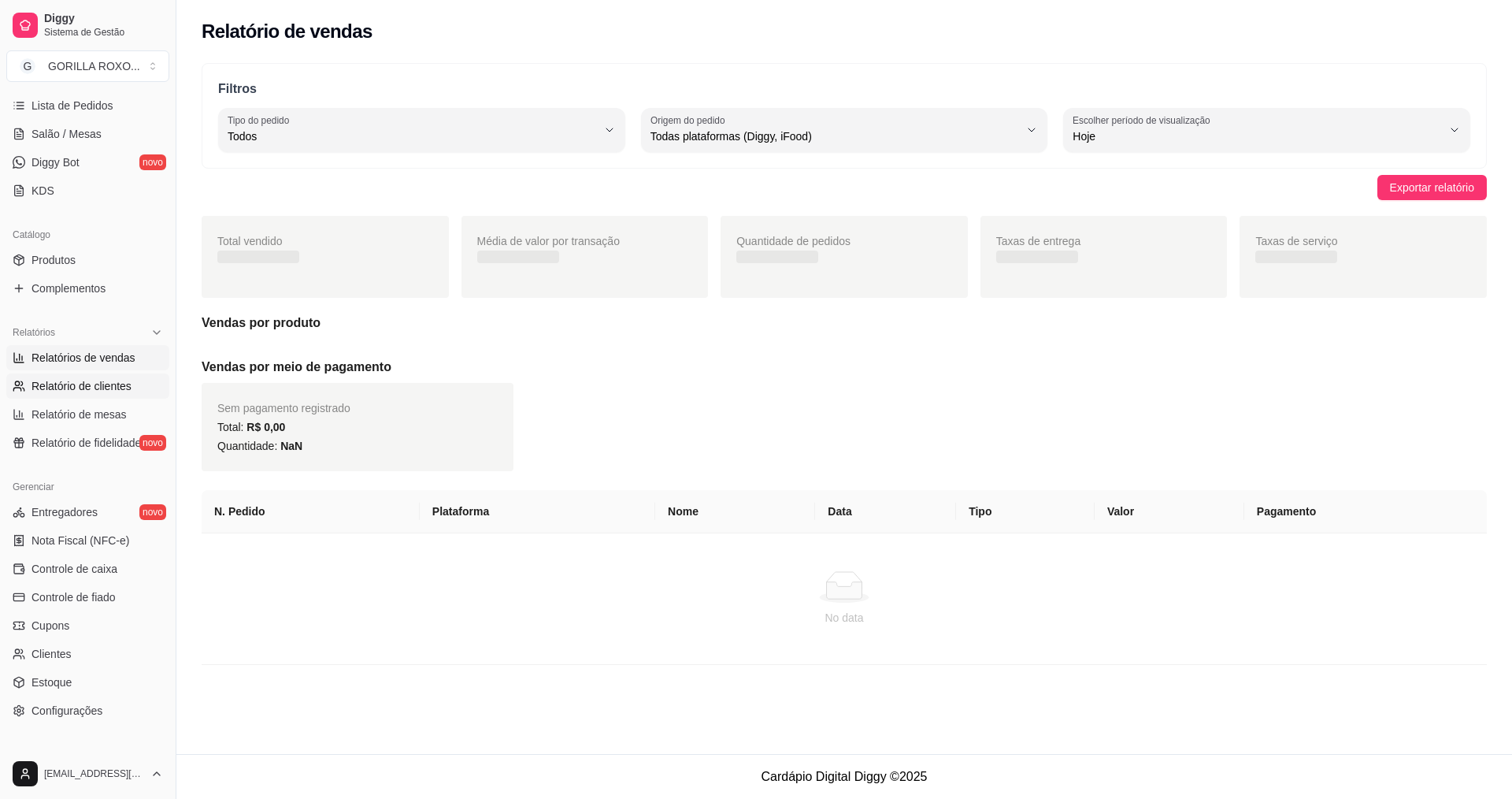
click at [93, 380] on span "Relatório de clientes" at bounding box center [81, 385] width 100 height 15
select select "30"
select select "HIGHEST_TOTAL_SPENT_WITH_ORDERS"
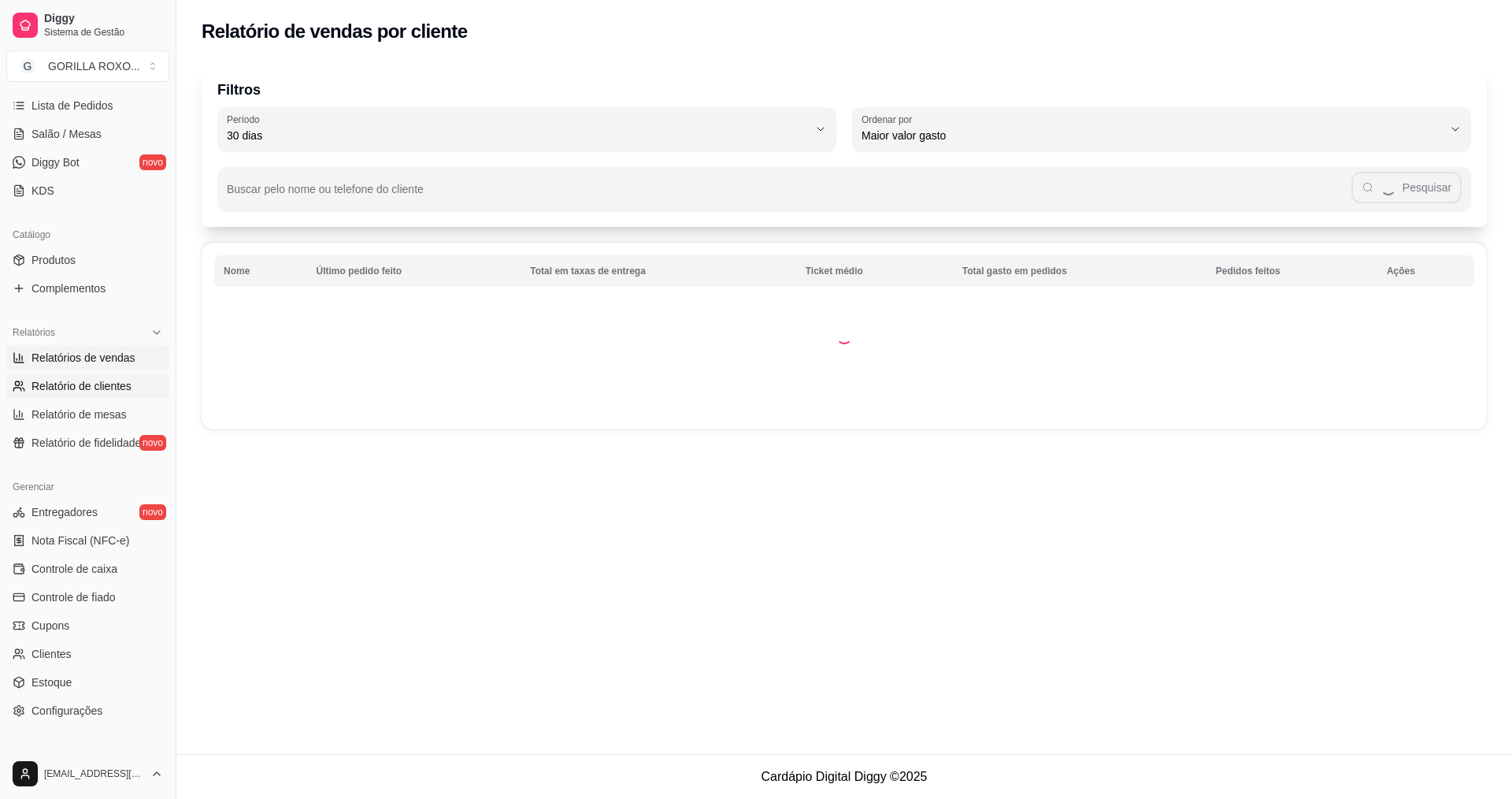
click at [101, 360] on span "Relatórios de vendas" at bounding box center [84, 357] width 104 height 15
select select "ALL"
select select "0"
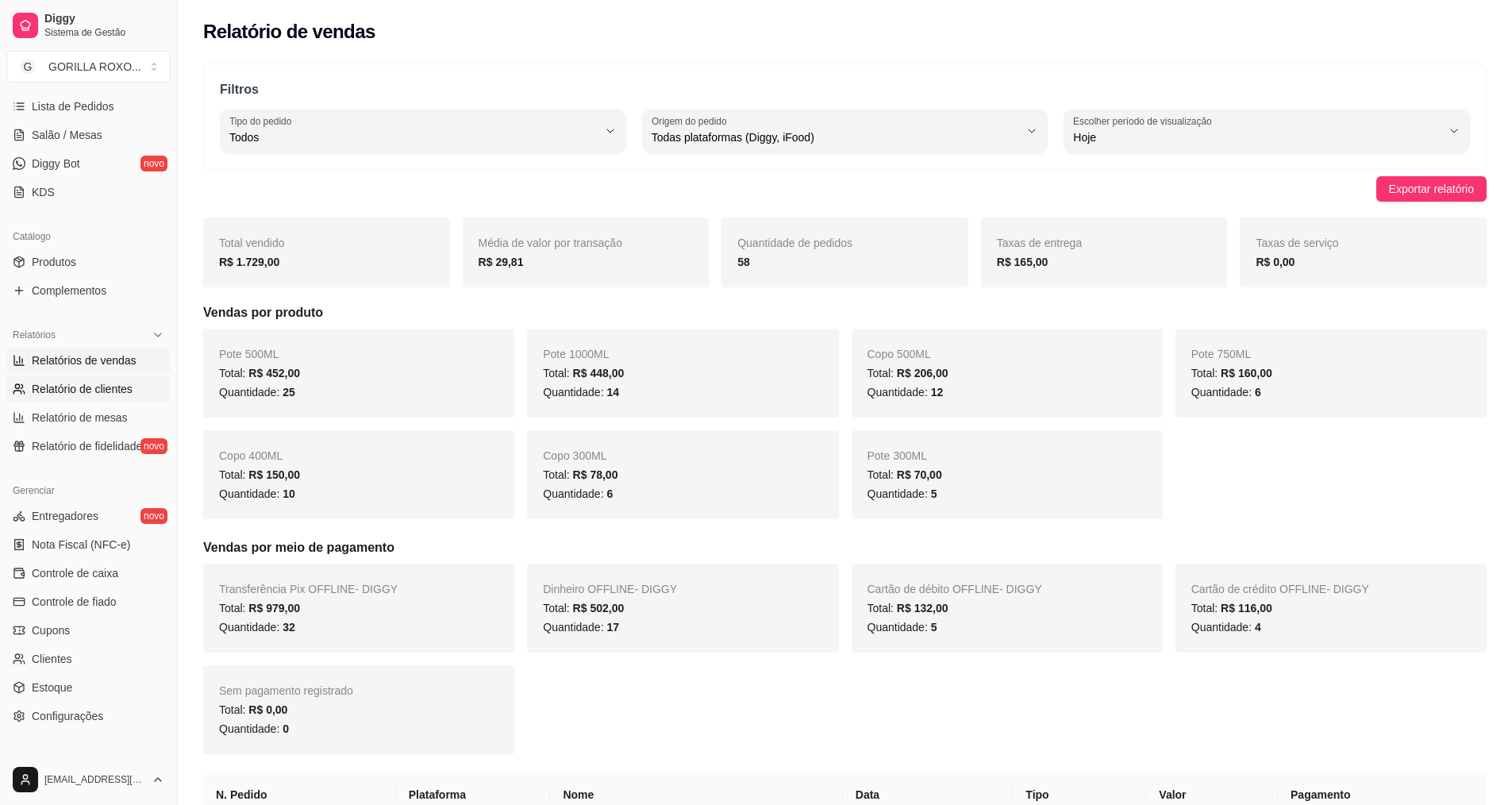
click at [65, 396] on span "Relatório de clientes" at bounding box center [82, 388] width 101 height 16
select select "30"
select select "HIGHEST_TOTAL_SPENT_WITH_ORDERS"
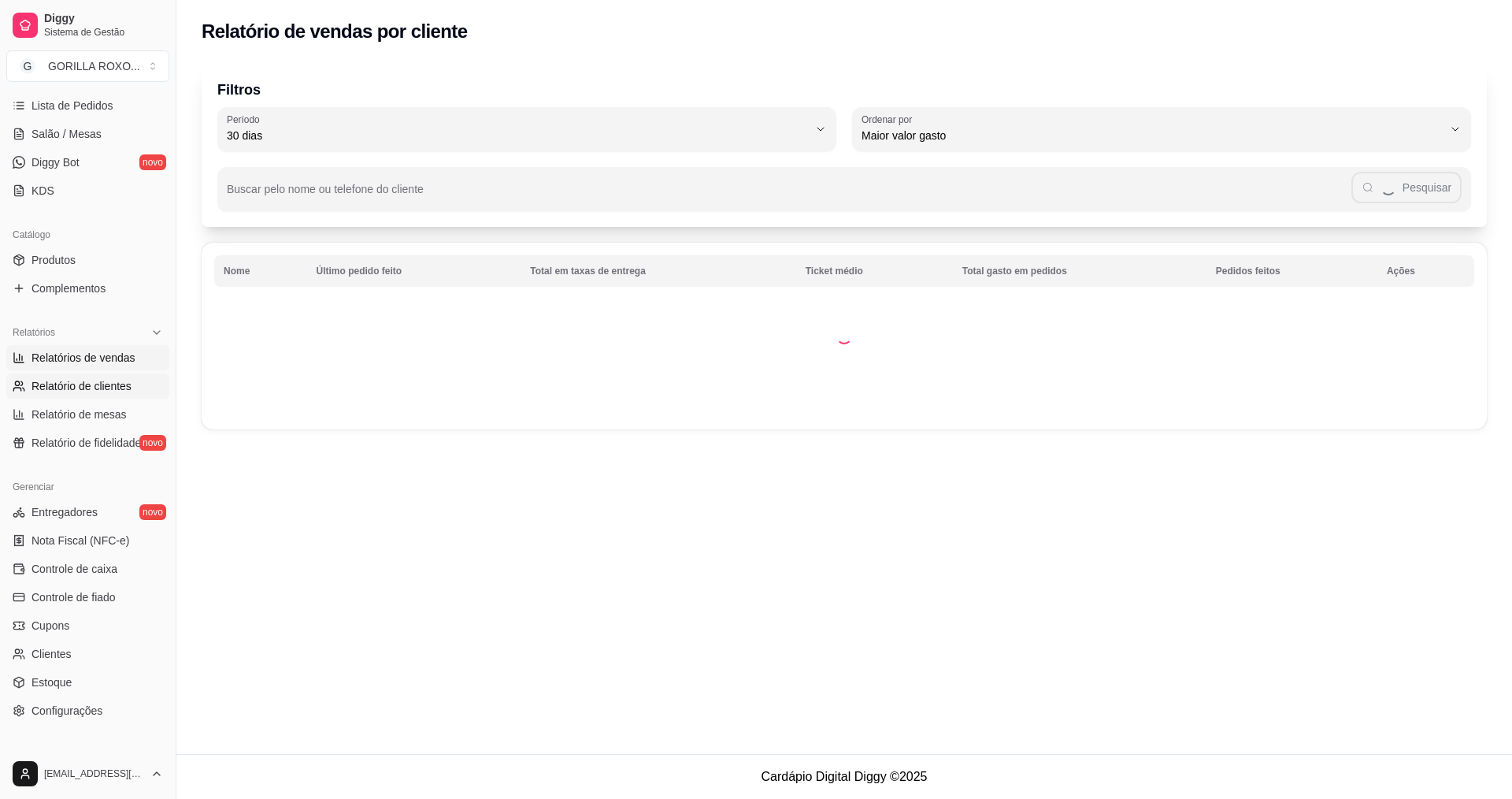
click at [96, 358] on span "Relatórios de vendas" at bounding box center [84, 357] width 104 height 15
select select "ALL"
select select "0"
